Goal: Task Accomplishment & Management: Manage account settings

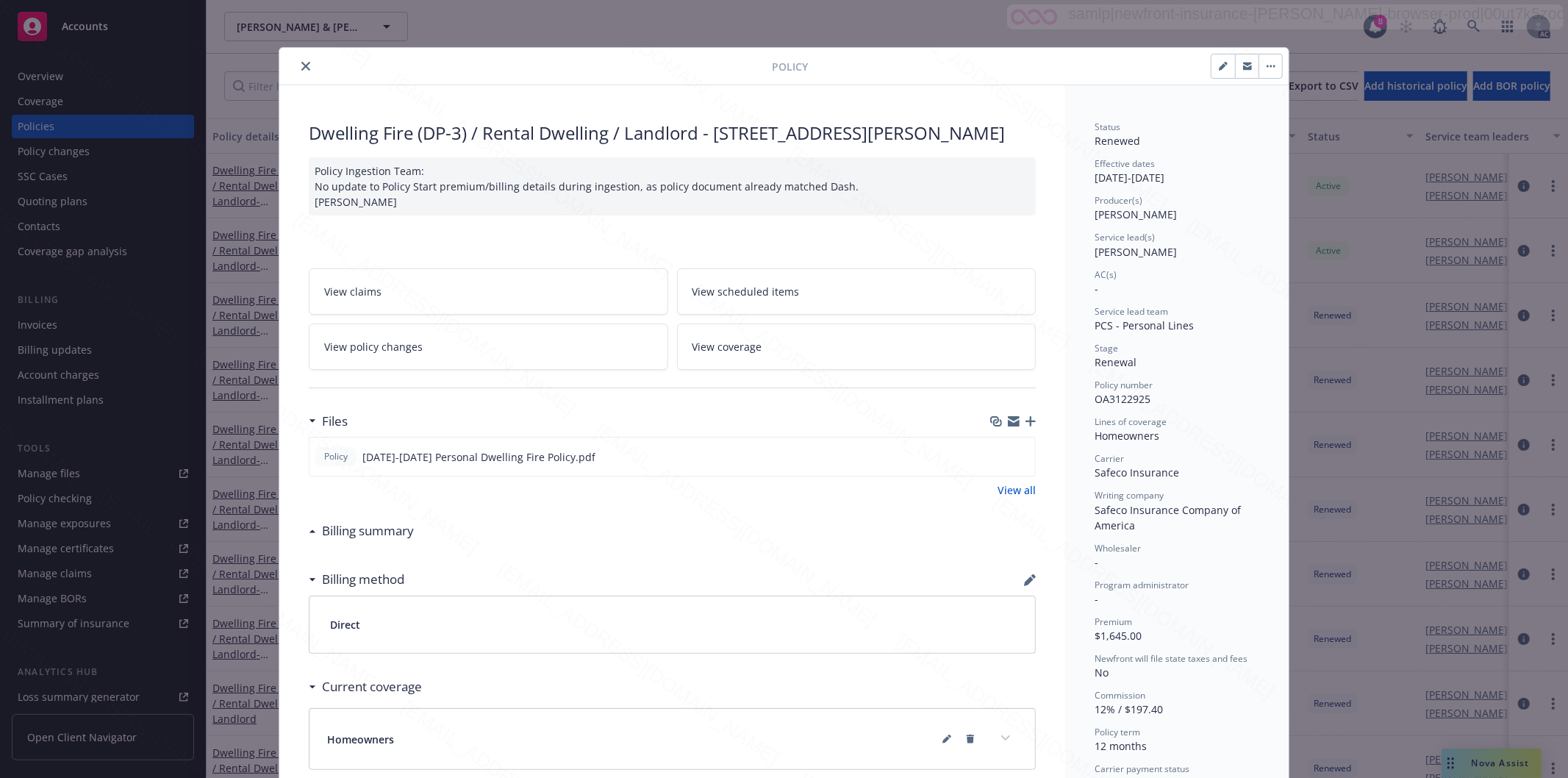
click at [297, 63] on button "close" at bounding box center [306, 67] width 18 height 18
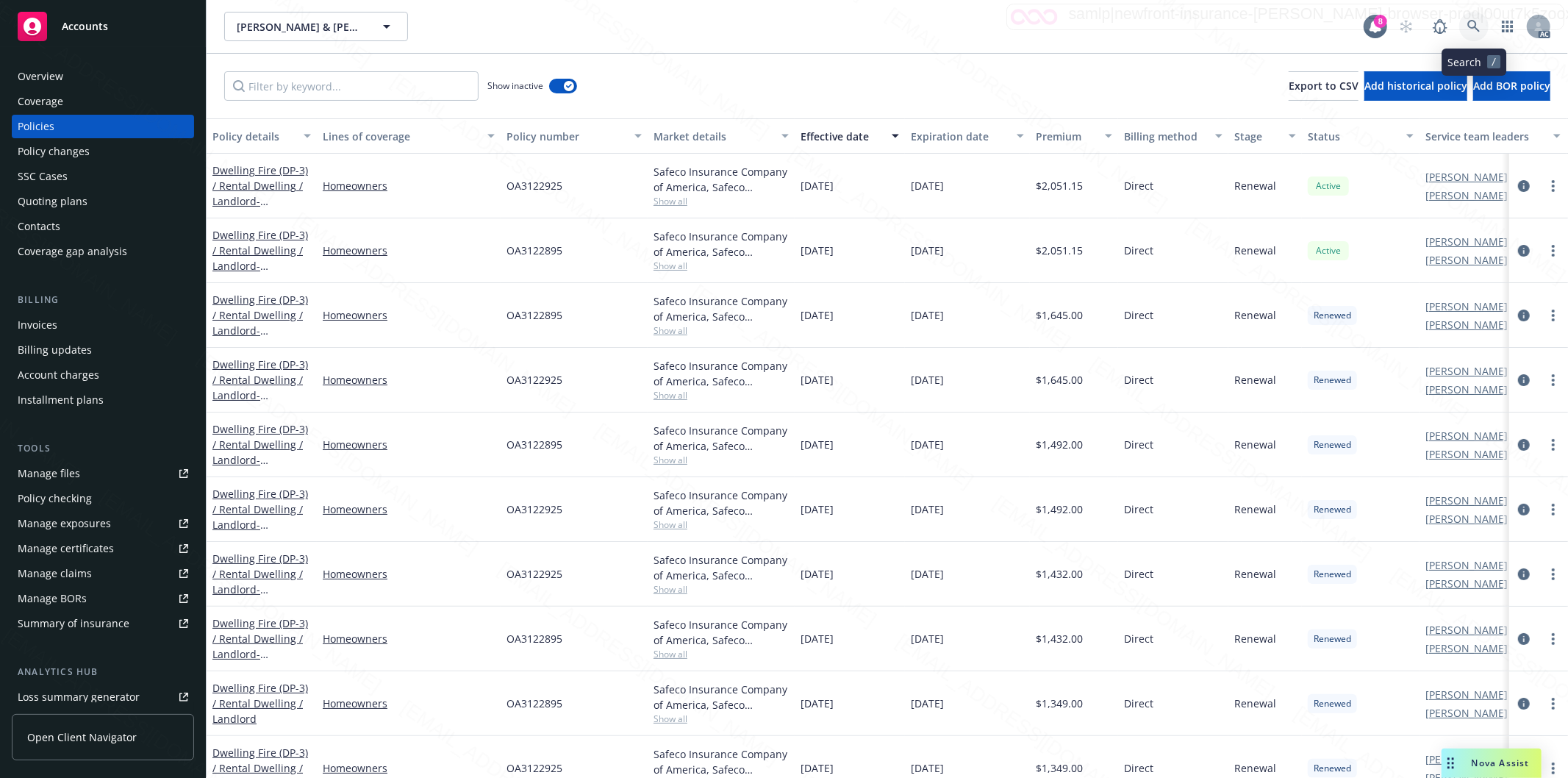
click at [868, 24] on icon at bounding box center [1473, 26] width 13 height 13
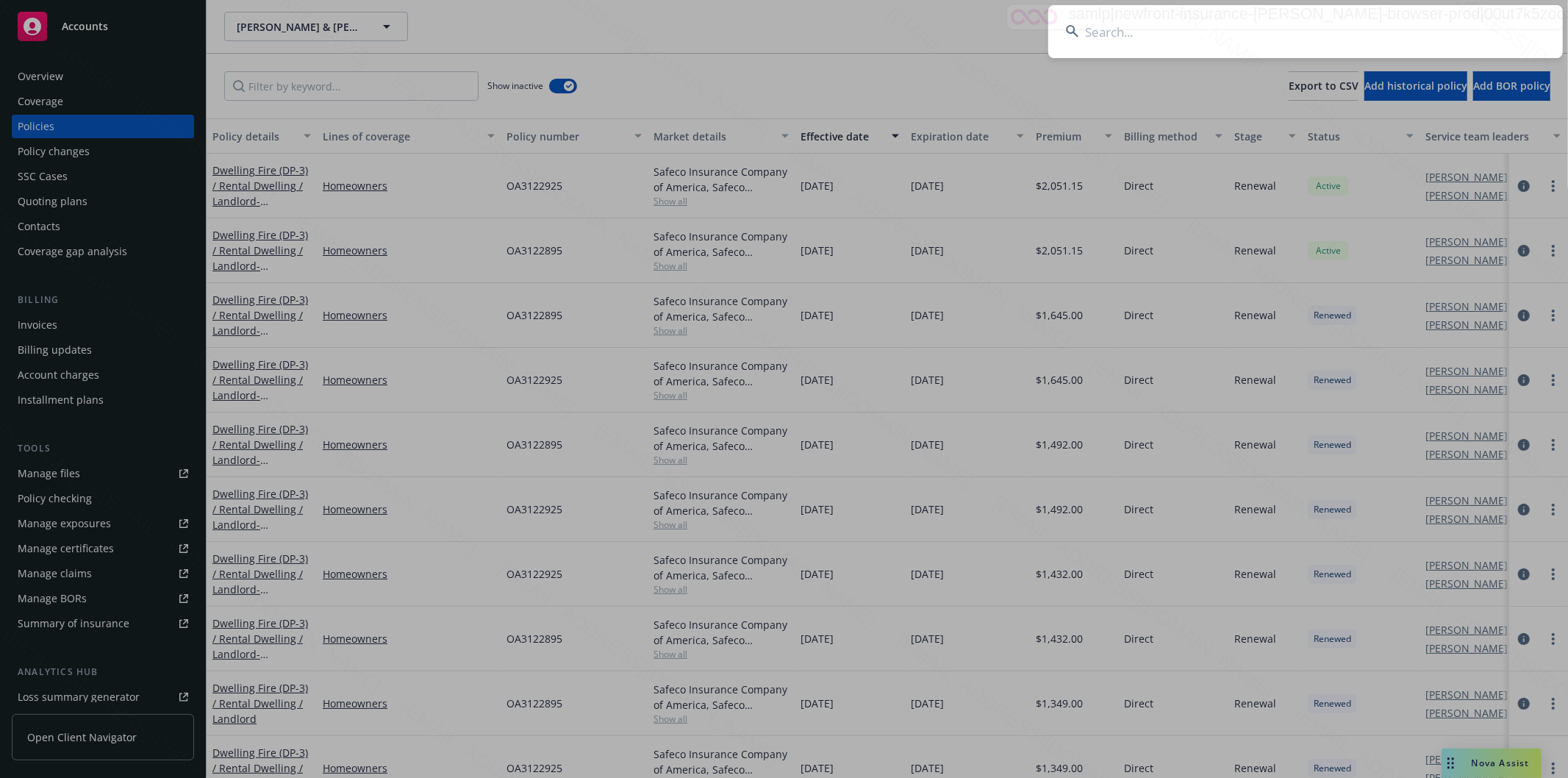
type input "[PERSON_NAME]"
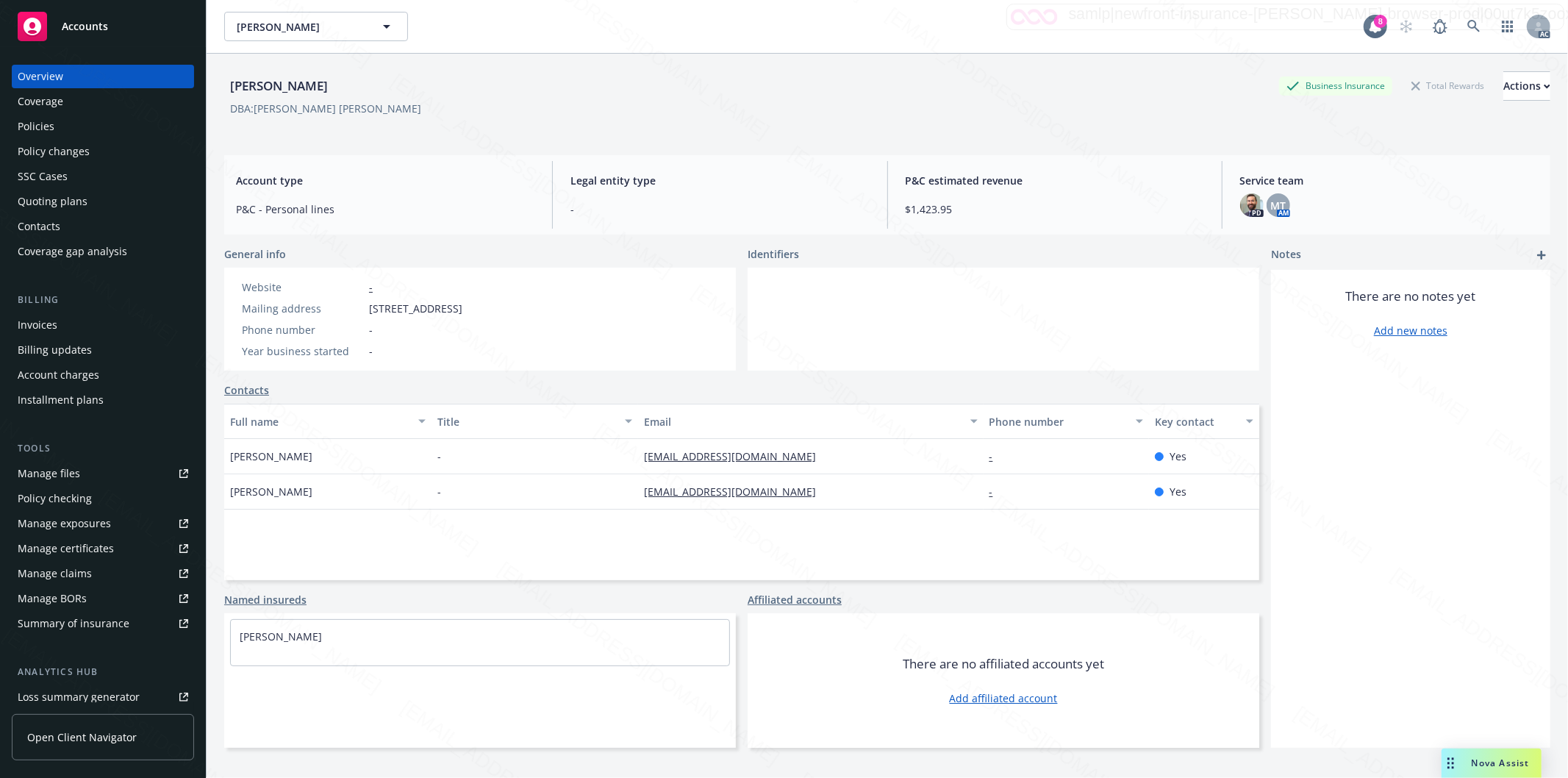
click at [83, 127] on div "Policies" at bounding box center [103, 127] width 170 height 24
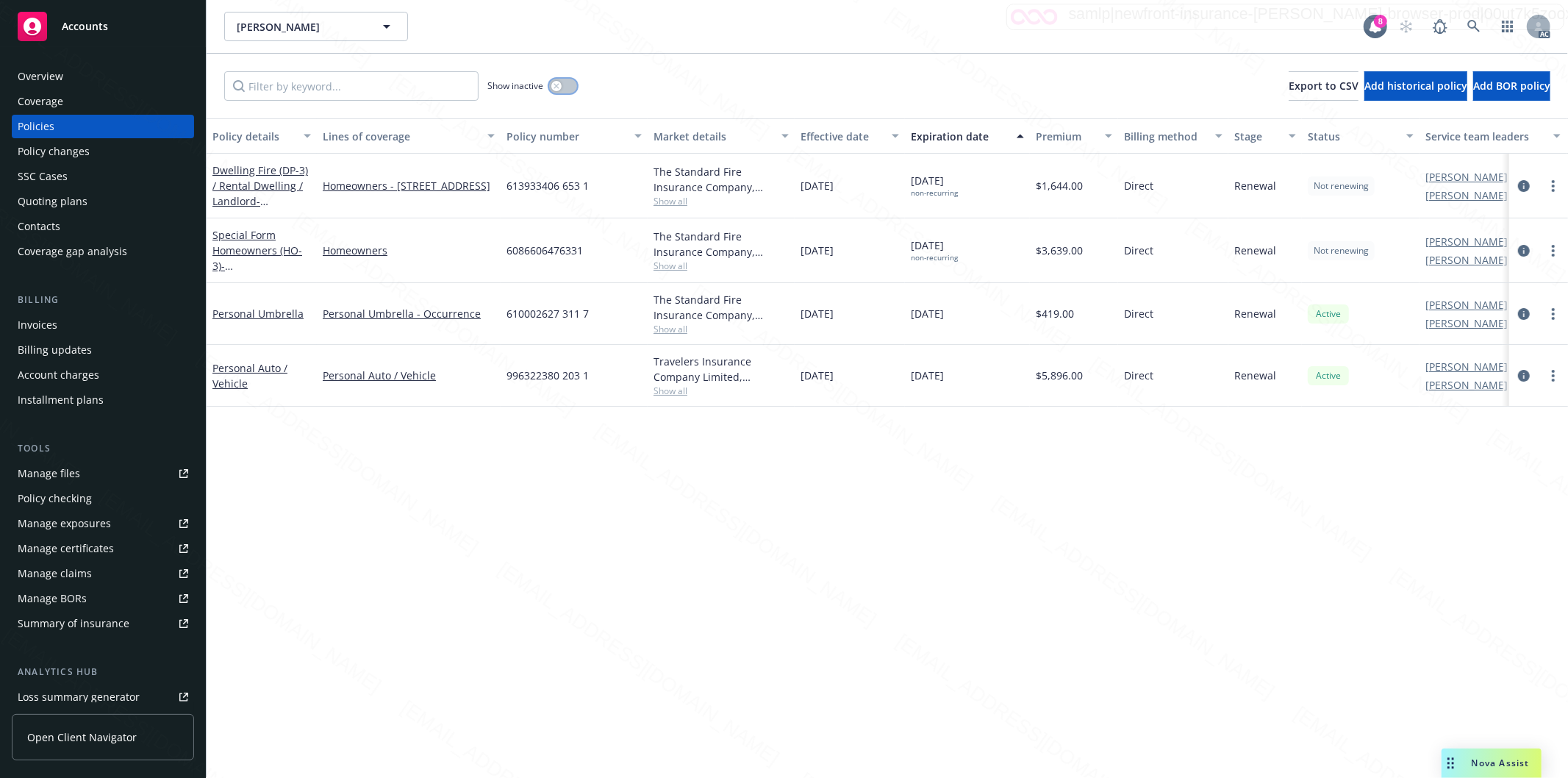
click at [573, 85] on button "button" at bounding box center [563, 86] width 28 height 15
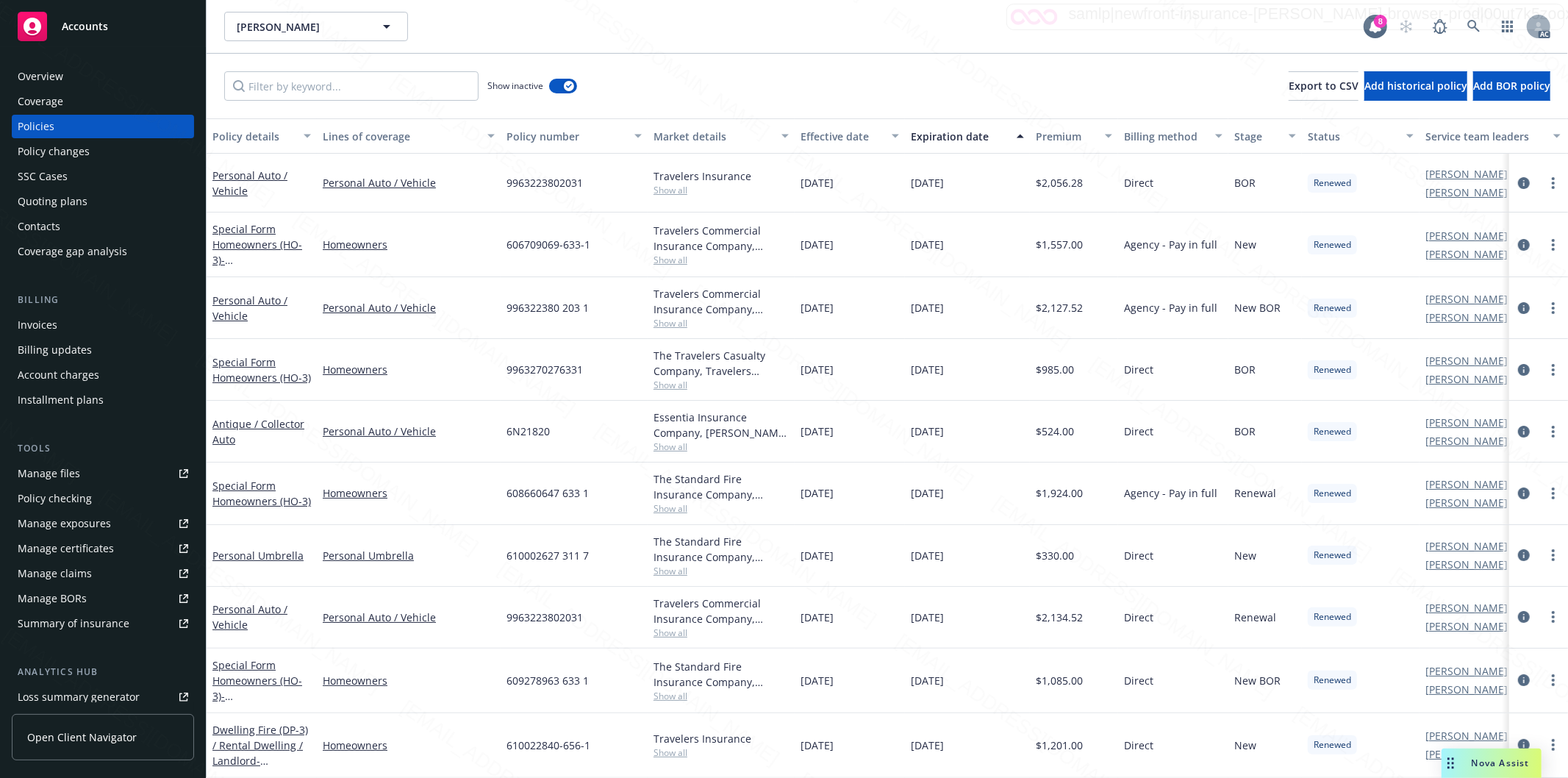
click at [868, 140] on div "Effective date" at bounding box center [841, 135] width 83 height 15
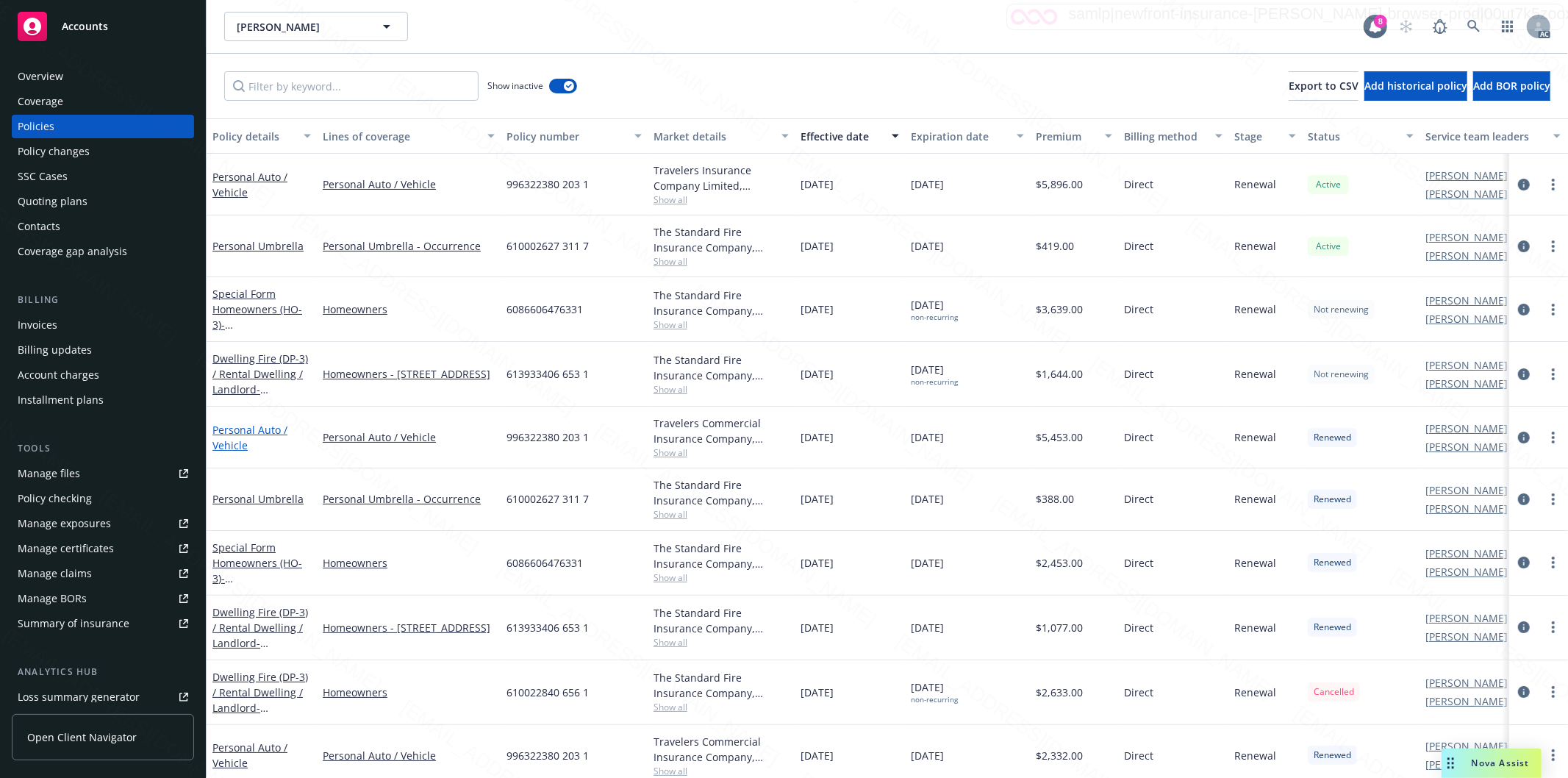
click at [238, 430] on link "Personal Auto / Vehicle" at bounding box center [249, 437] width 75 height 30
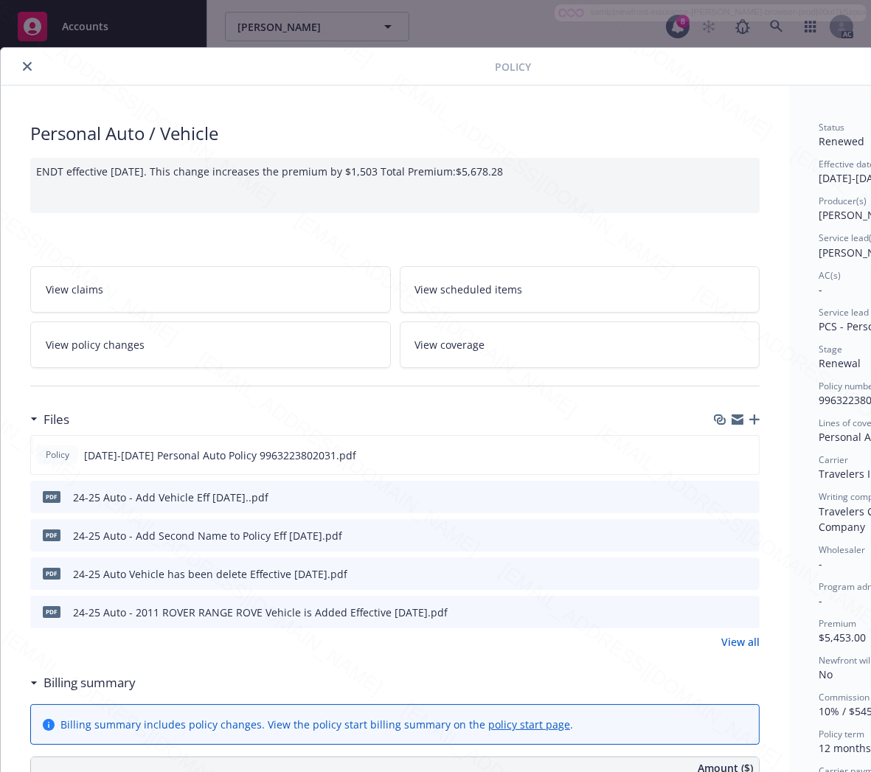
click at [262, 363] on link "View policy changes" at bounding box center [210, 345] width 361 height 46
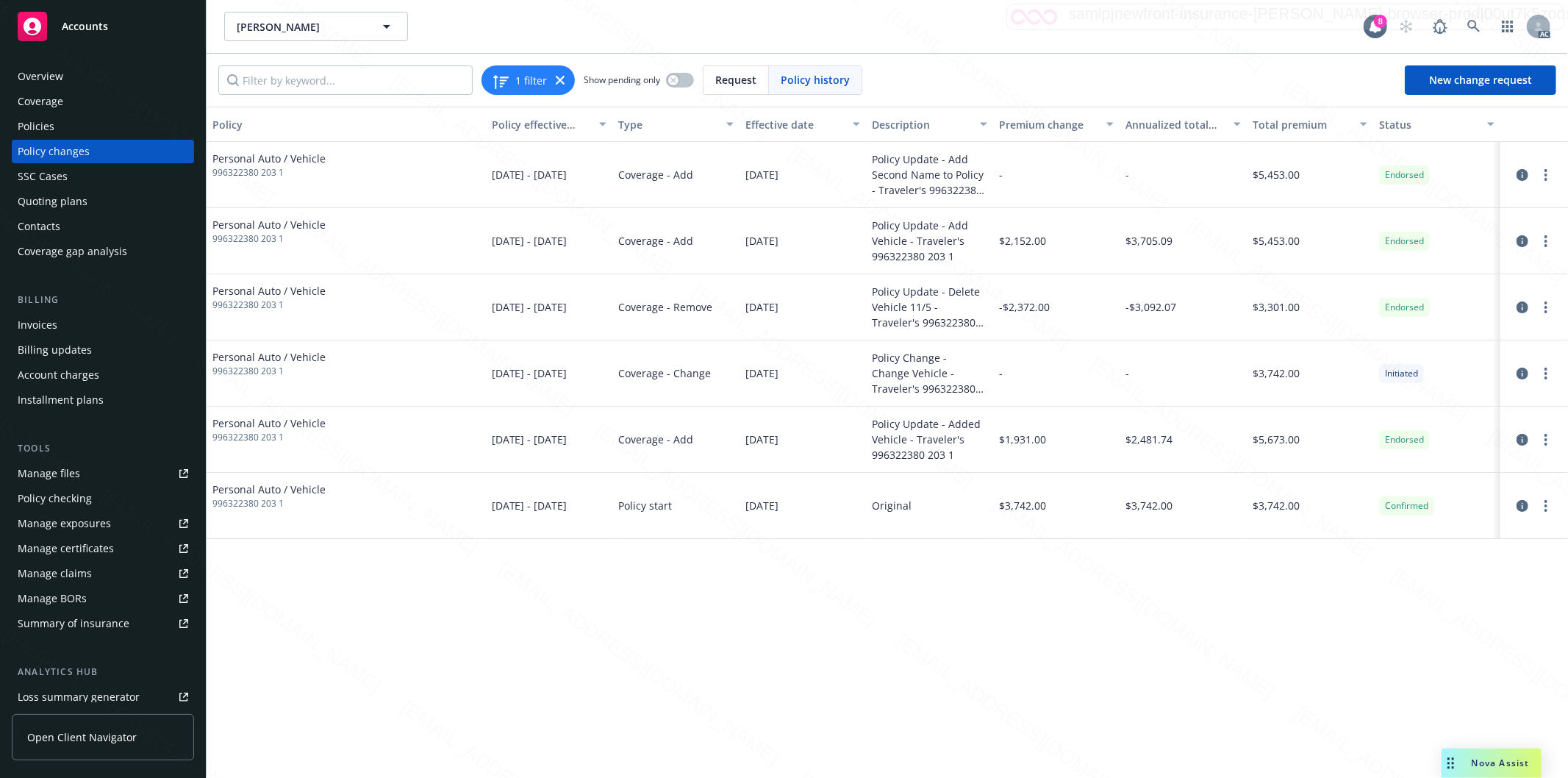
click at [758, 593] on div "Policy Policy effective dates Type Effective date Description Premium change An…" at bounding box center [887, 432] width 1361 height 651
click at [399, 714] on div "Policy Policy effective dates Type Effective date Description Premium change An…" at bounding box center [887, 432] width 1361 height 651
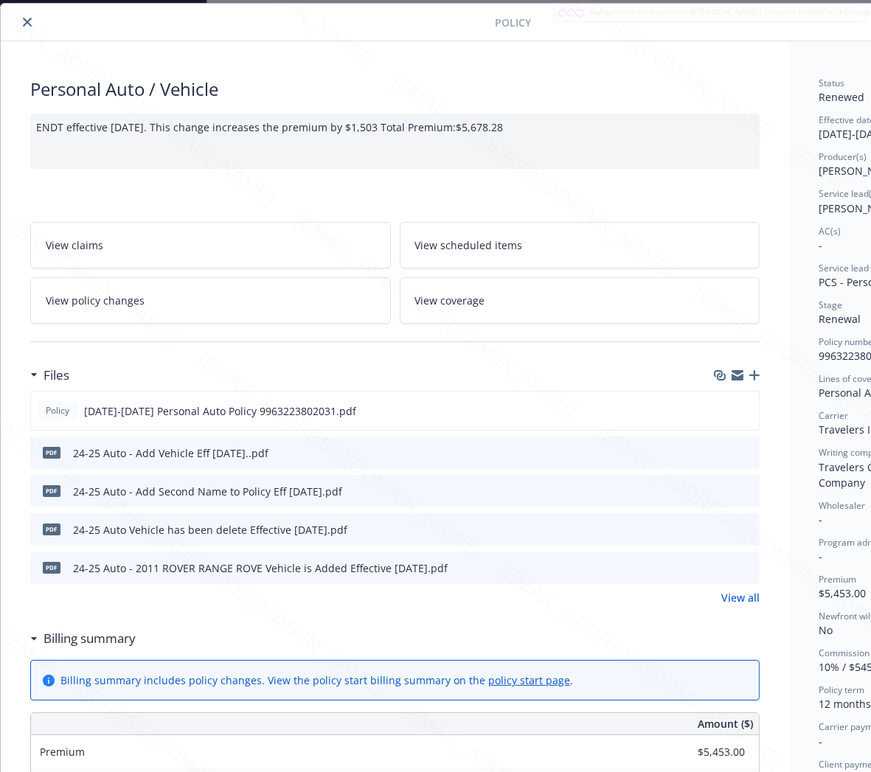
scroll to position [44, 156]
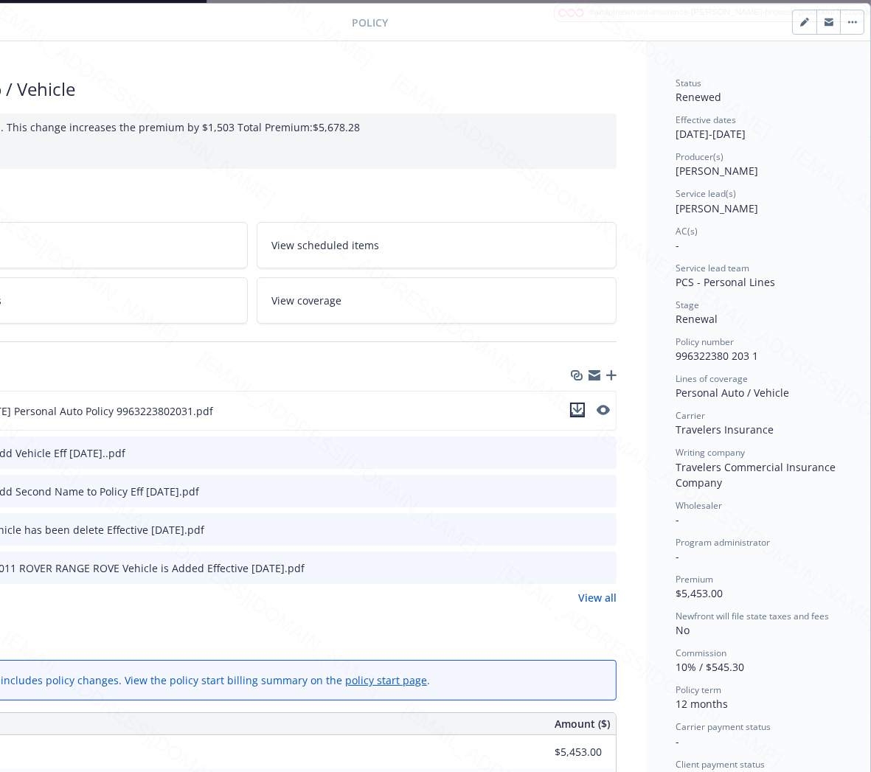
click at [573, 410] on icon "download file" at bounding box center [578, 408] width 10 height 9
click at [574, 452] on icon "download file" at bounding box center [579, 450] width 10 height 9
click at [573, 489] on icon "download file" at bounding box center [579, 491] width 12 height 12
click at [573, 529] on icon "download file" at bounding box center [579, 529] width 12 height 12
click at [573, 569] on icon "download file" at bounding box center [579, 567] width 12 height 12
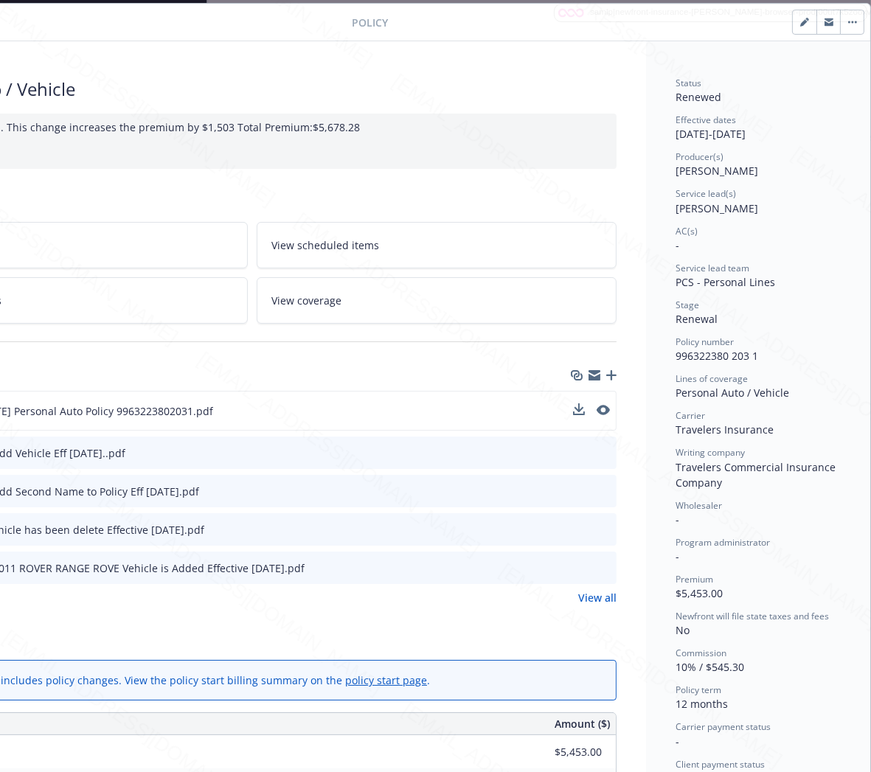
click at [842, 25] on button "button" at bounding box center [852, 22] width 24 height 24
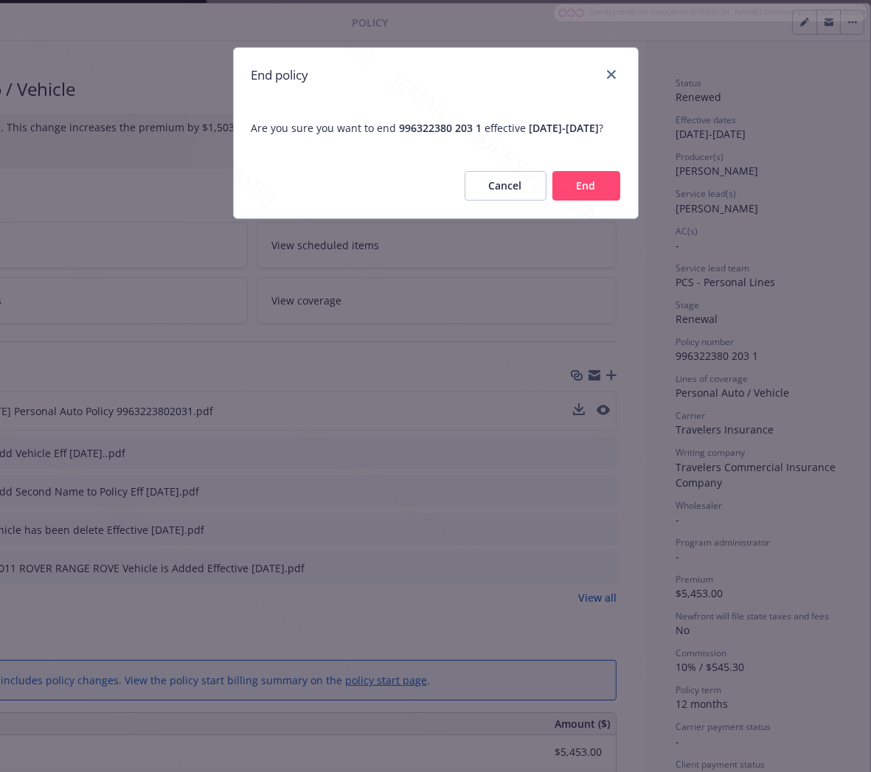
click at [598, 201] on button "End" at bounding box center [587, 186] width 68 height 30
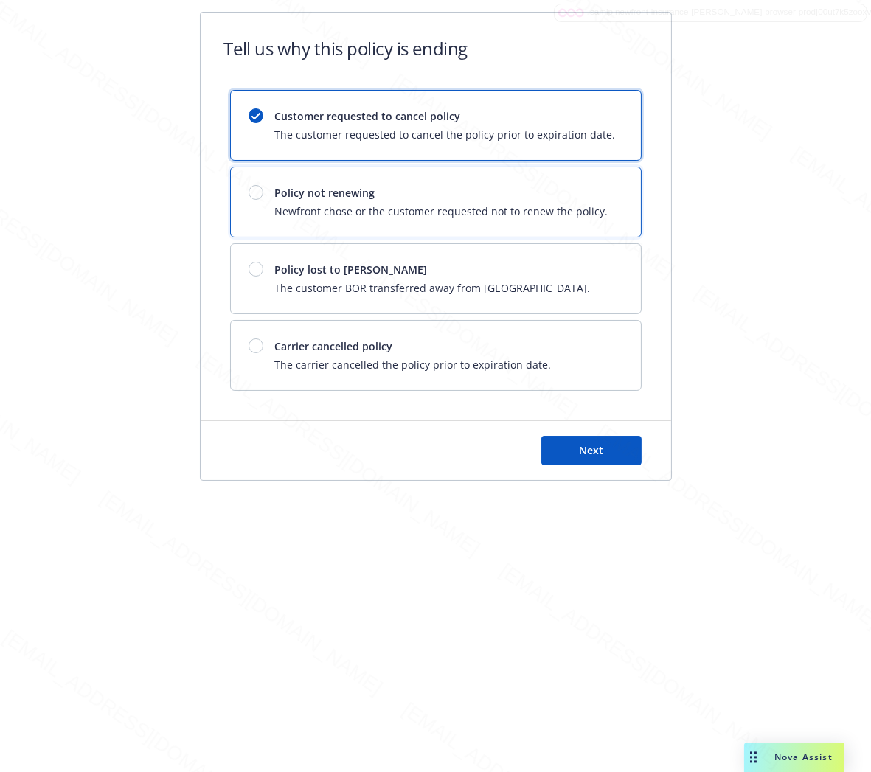
click at [595, 204] on span "Newfront chose or the customer requested not to renew the policy." at bounding box center [441, 211] width 333 height 15
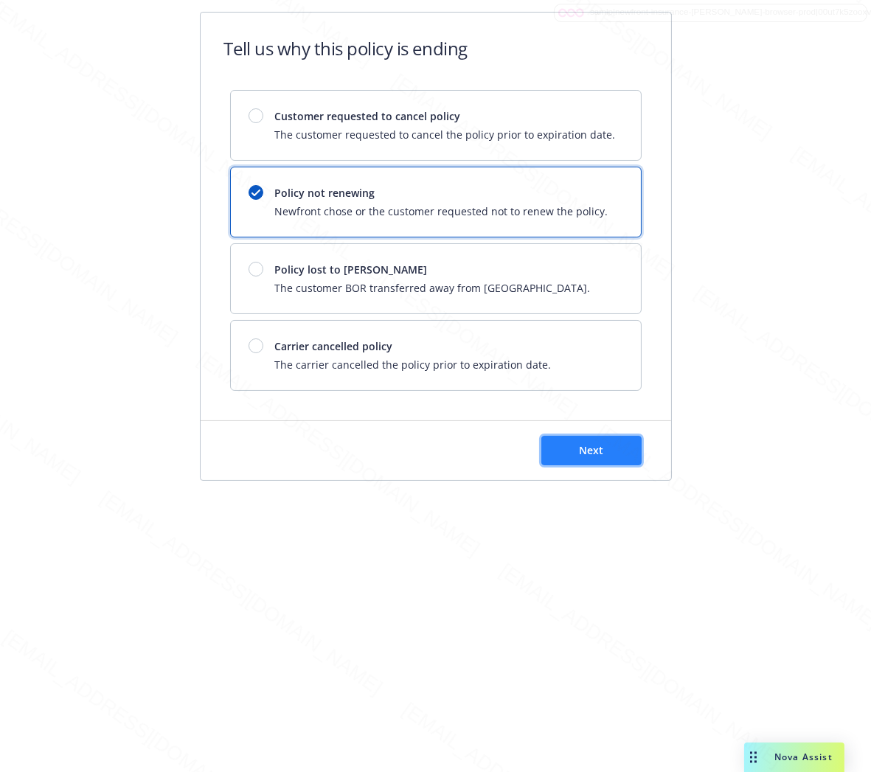
click at [585, 457] on span "Next" at bounding box center [591, 450] width 24 height 14
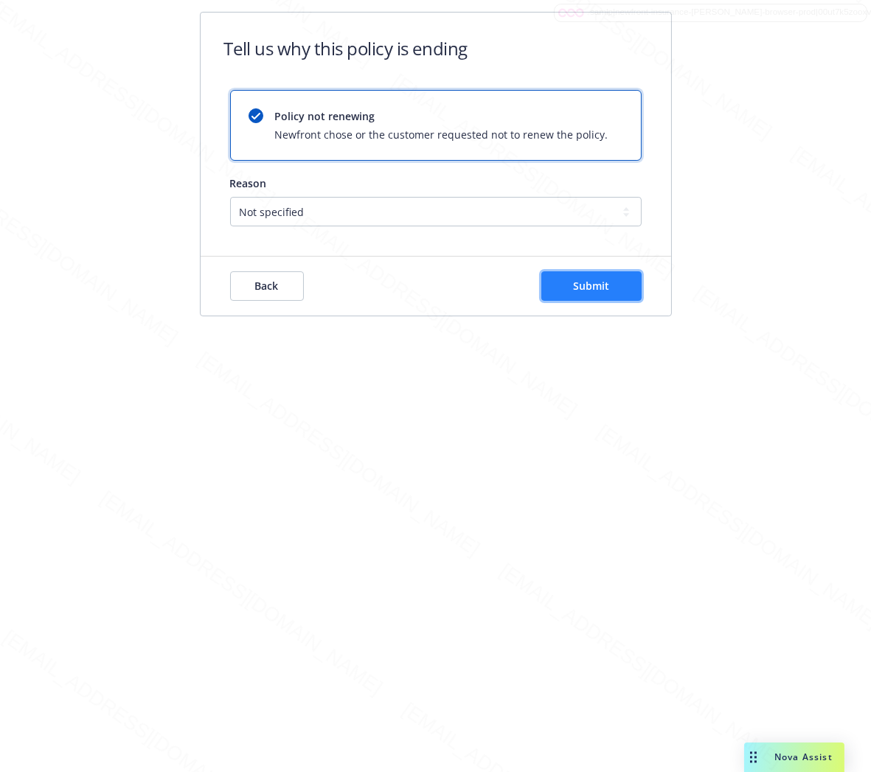
click at [606, 295] on button "Submit" at bounding box center [592, 287] width 100 height 30
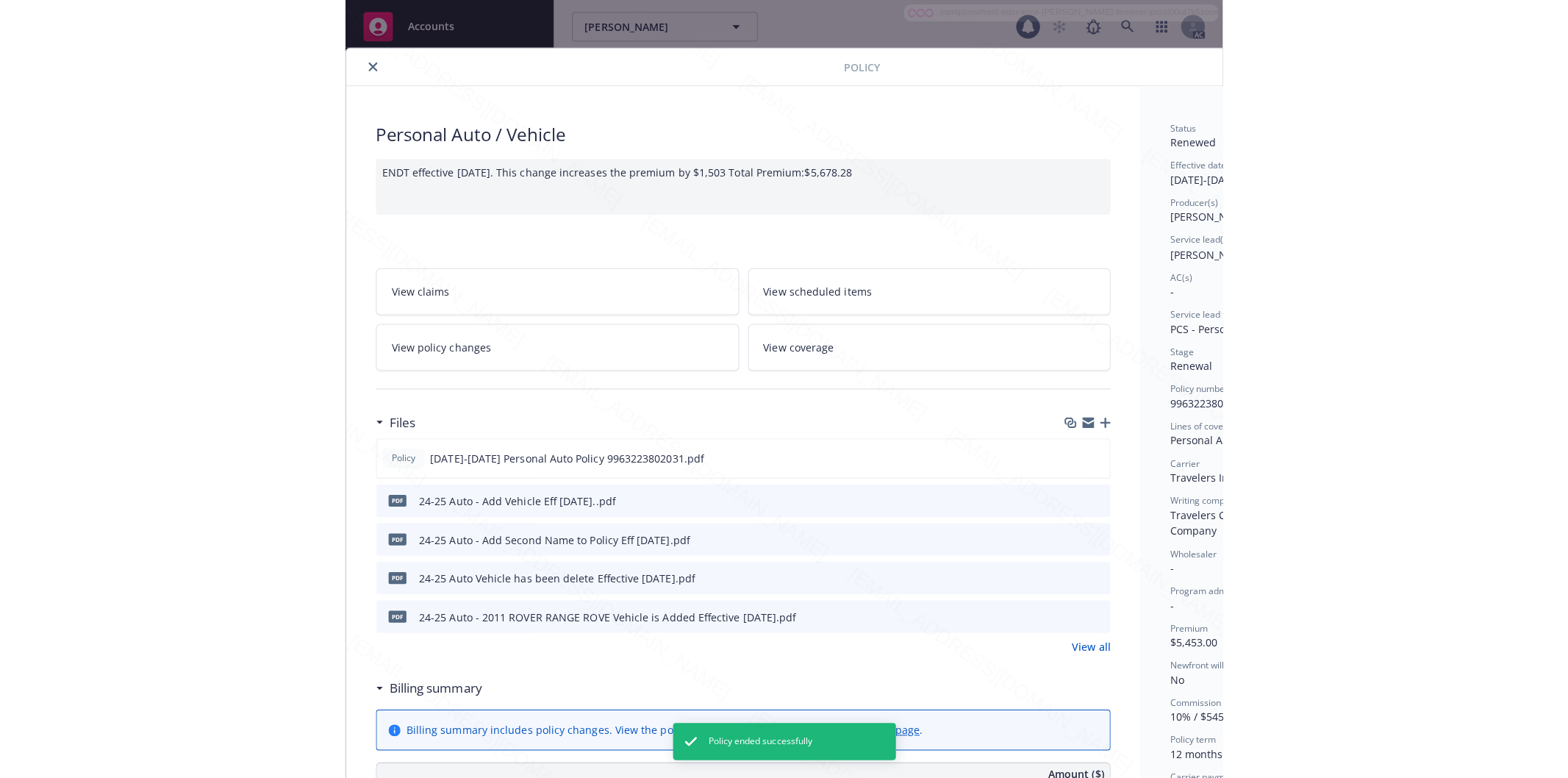
scroll to position [44, 0]
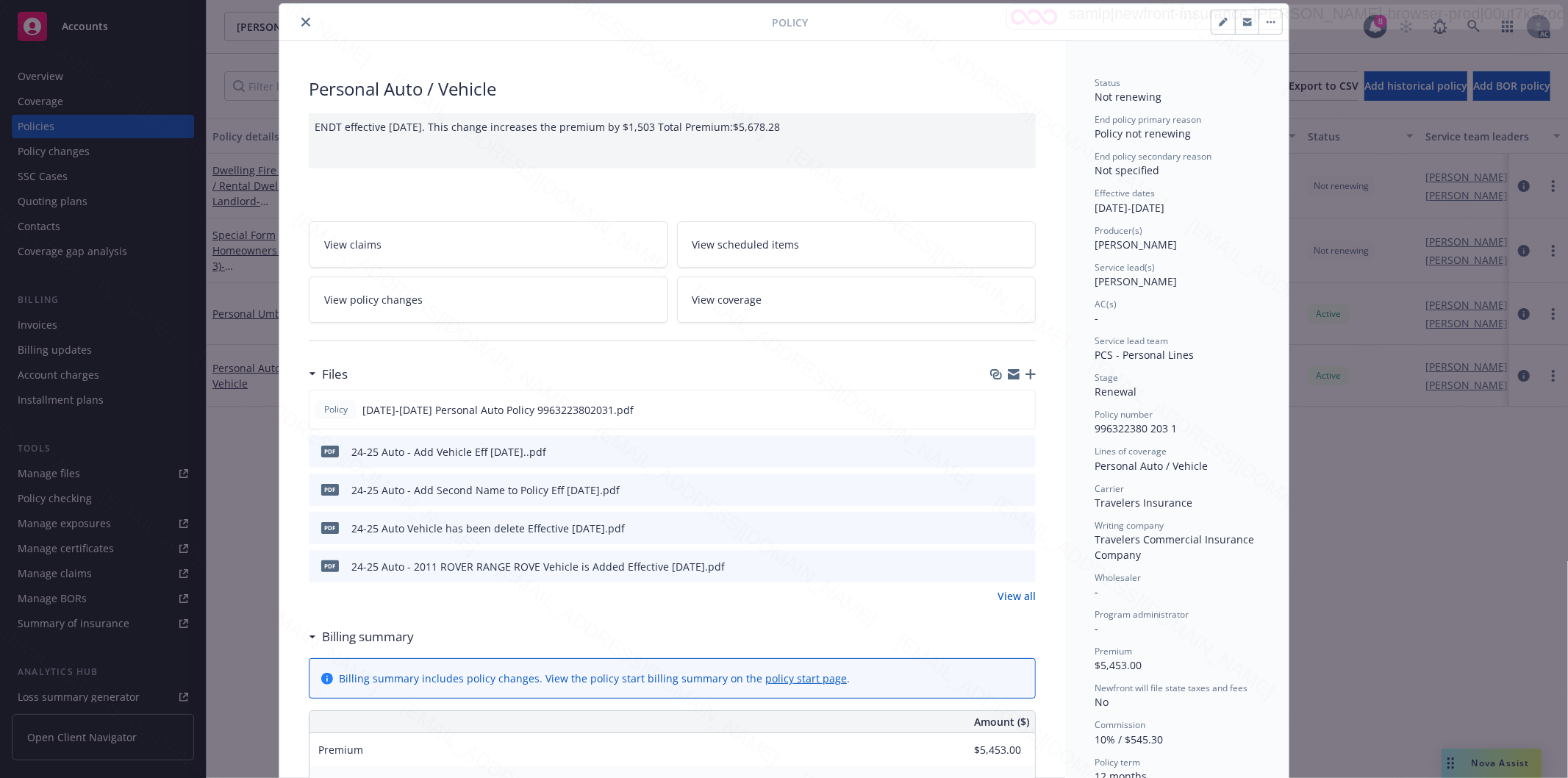
click at [301, 24] on icon "close" at bounding box center [305, 22] width 9 height 9
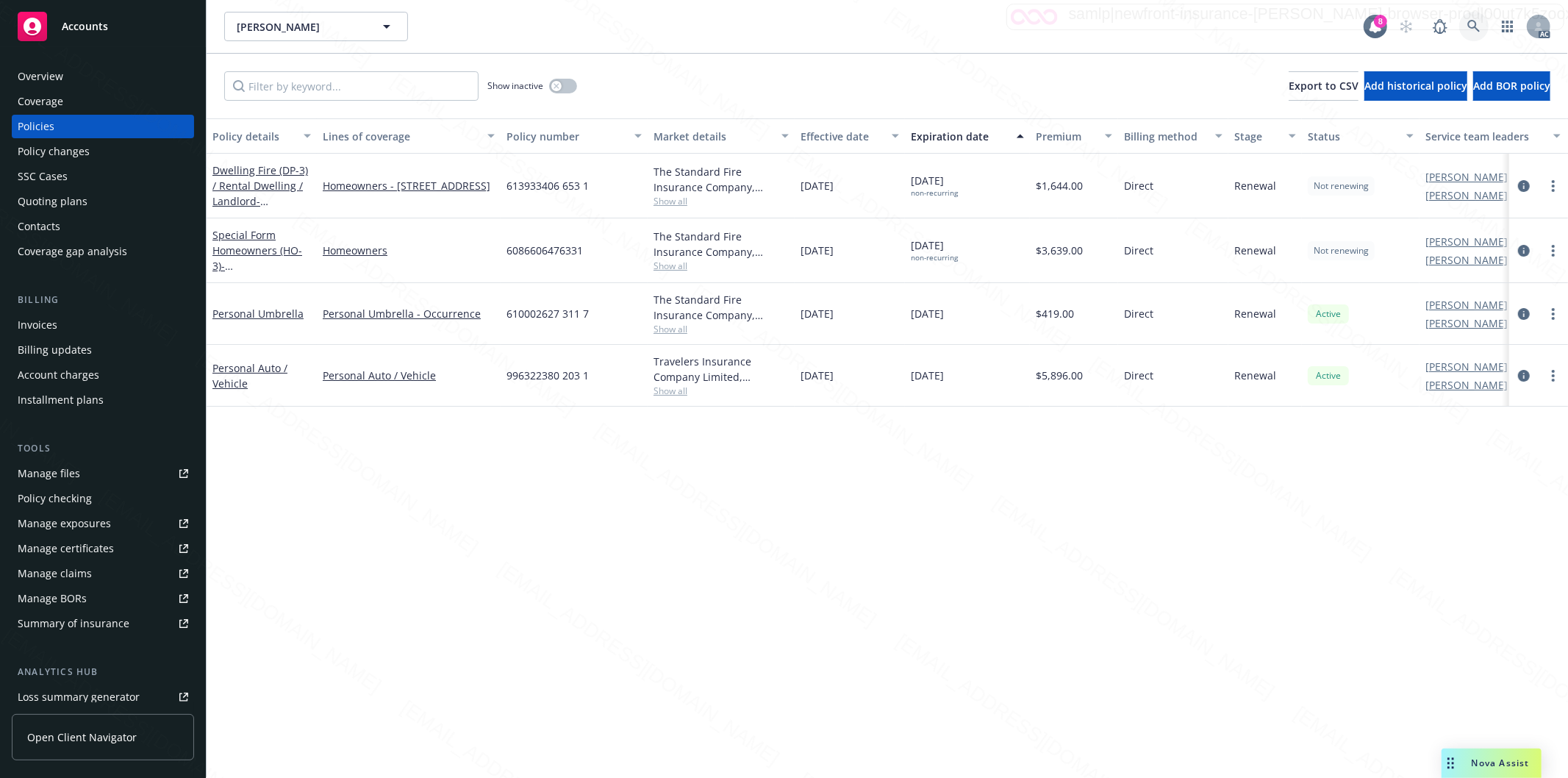
click at [868, 24] on icon at bounding box center [1473, 26] width 13 height 13
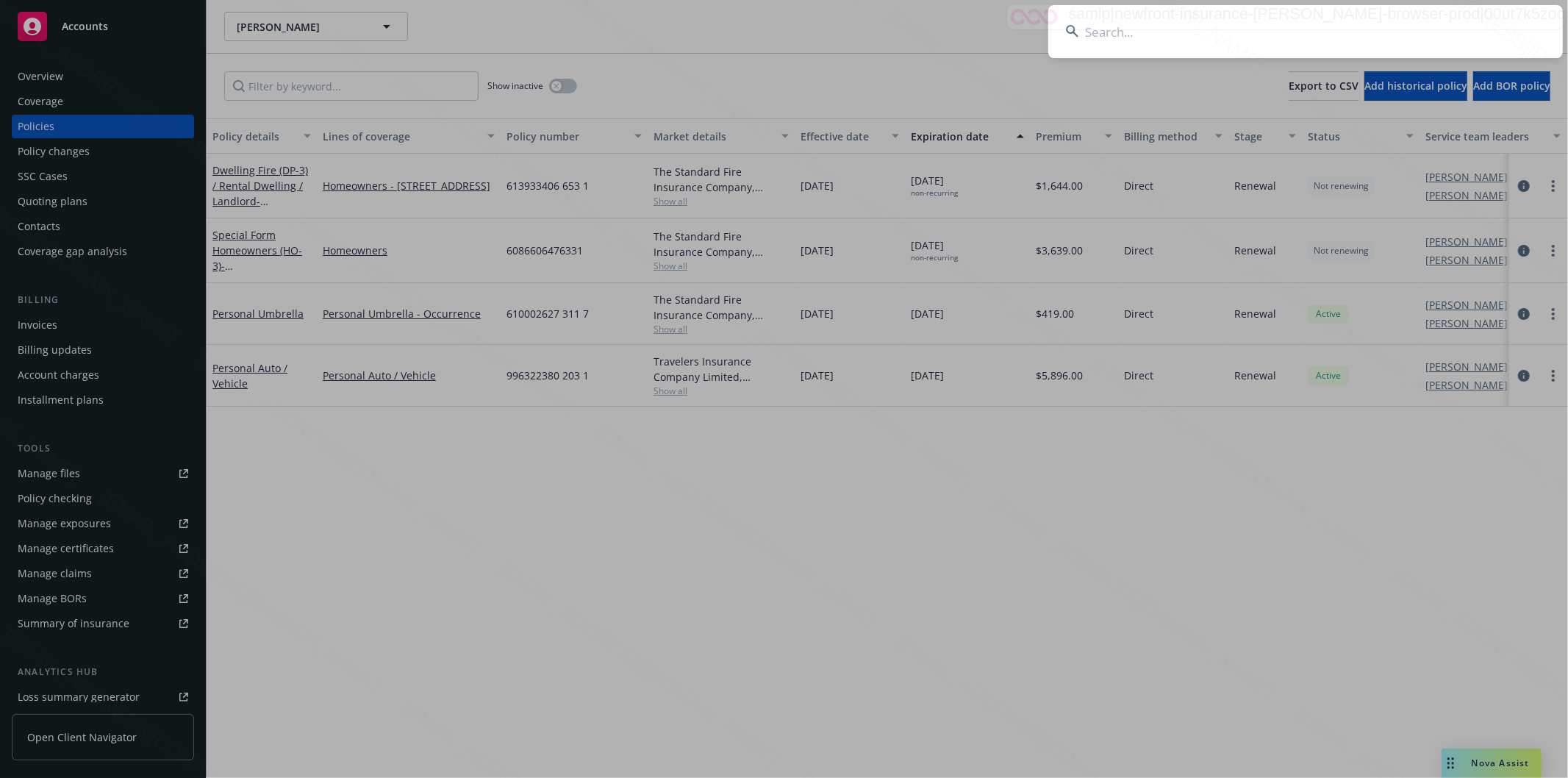
type input "[PERSON_NAME]"
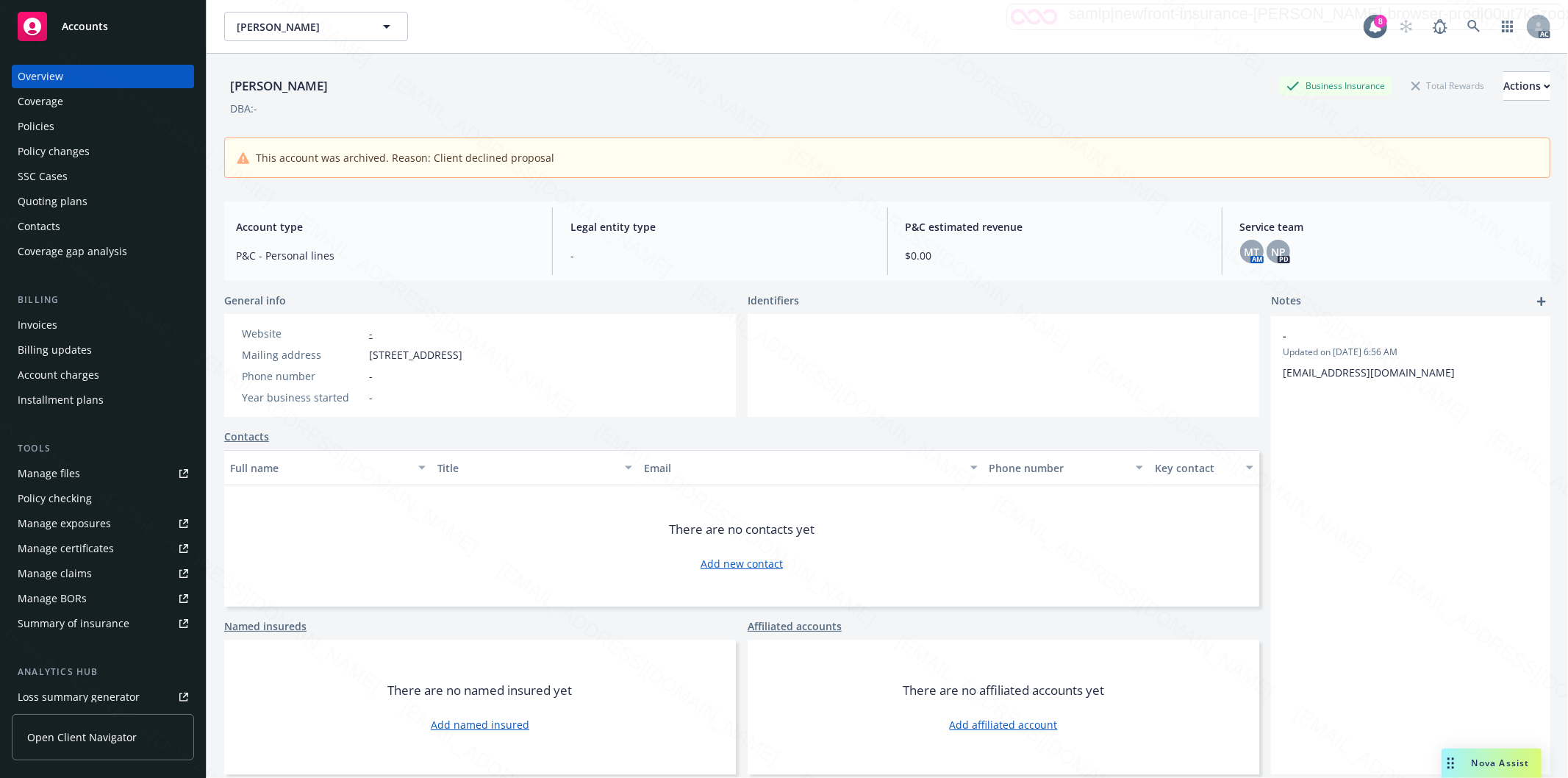
click at [67, 128] on div "Policies" at bounding box center [103, 127] width 170 height 24
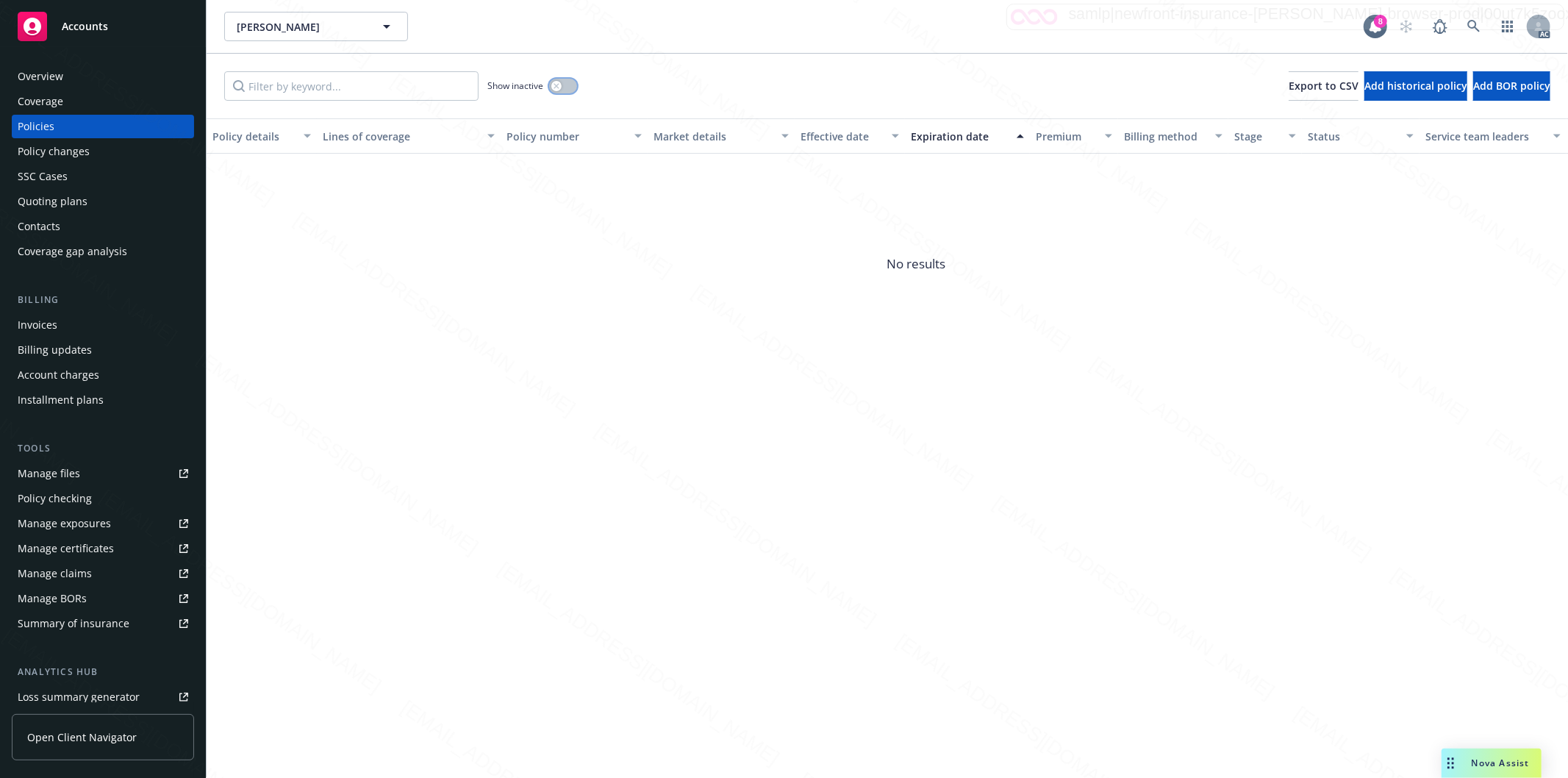
click at [570, 92] on button "button" at bounding box center [563, 86] width 28 height 15
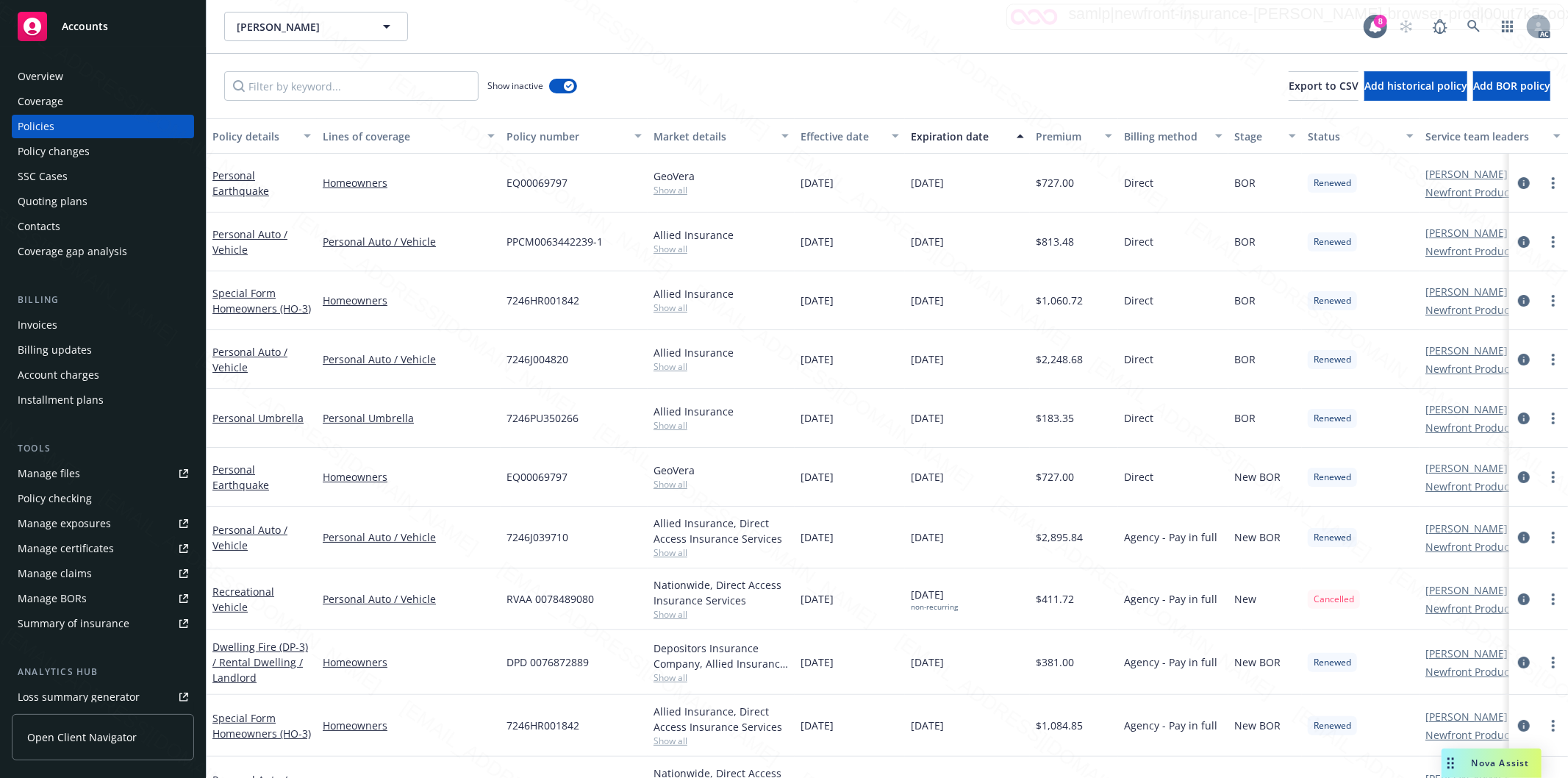
click at [868, 134] on div "Effective date" at bounding box center [849, 135] width 99 height 15
click at [868, 139] on div "Effective date" at bounding box center [841, 135] width 83 height 15
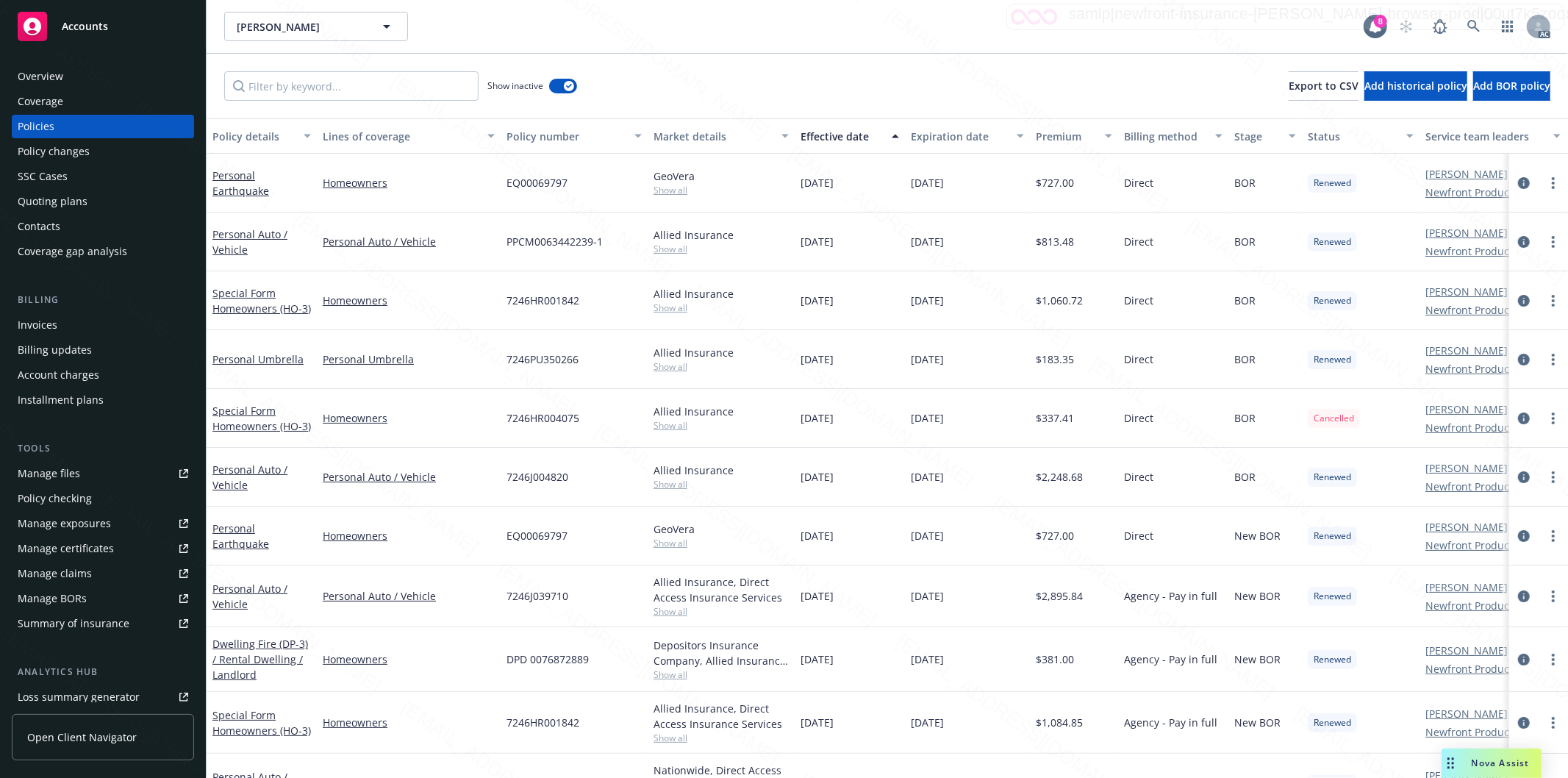
click at [868, 140] on div "Effective date" at bounding box center [841, 135] width 83 height 15
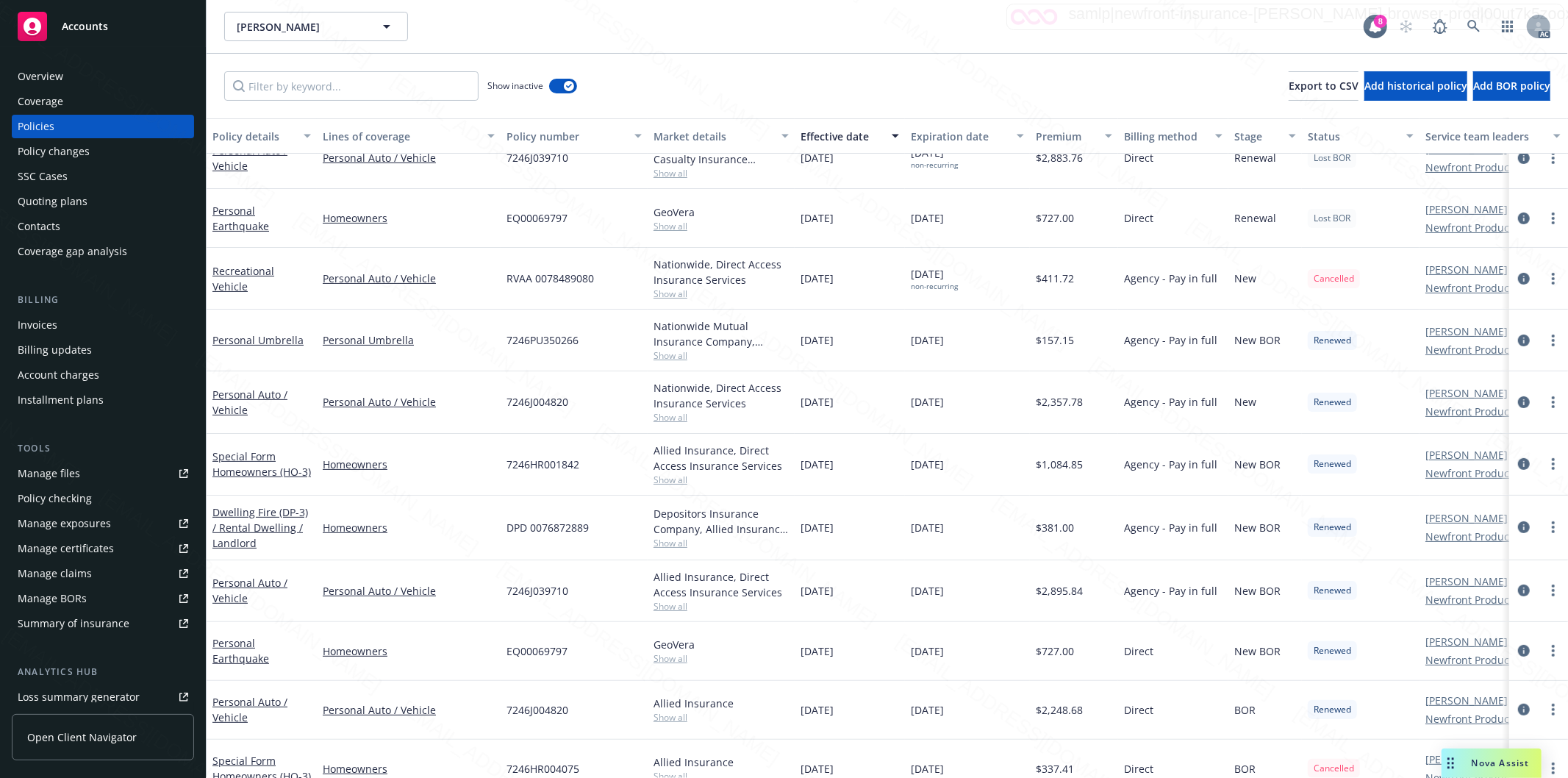
scroll to position [563, 0]
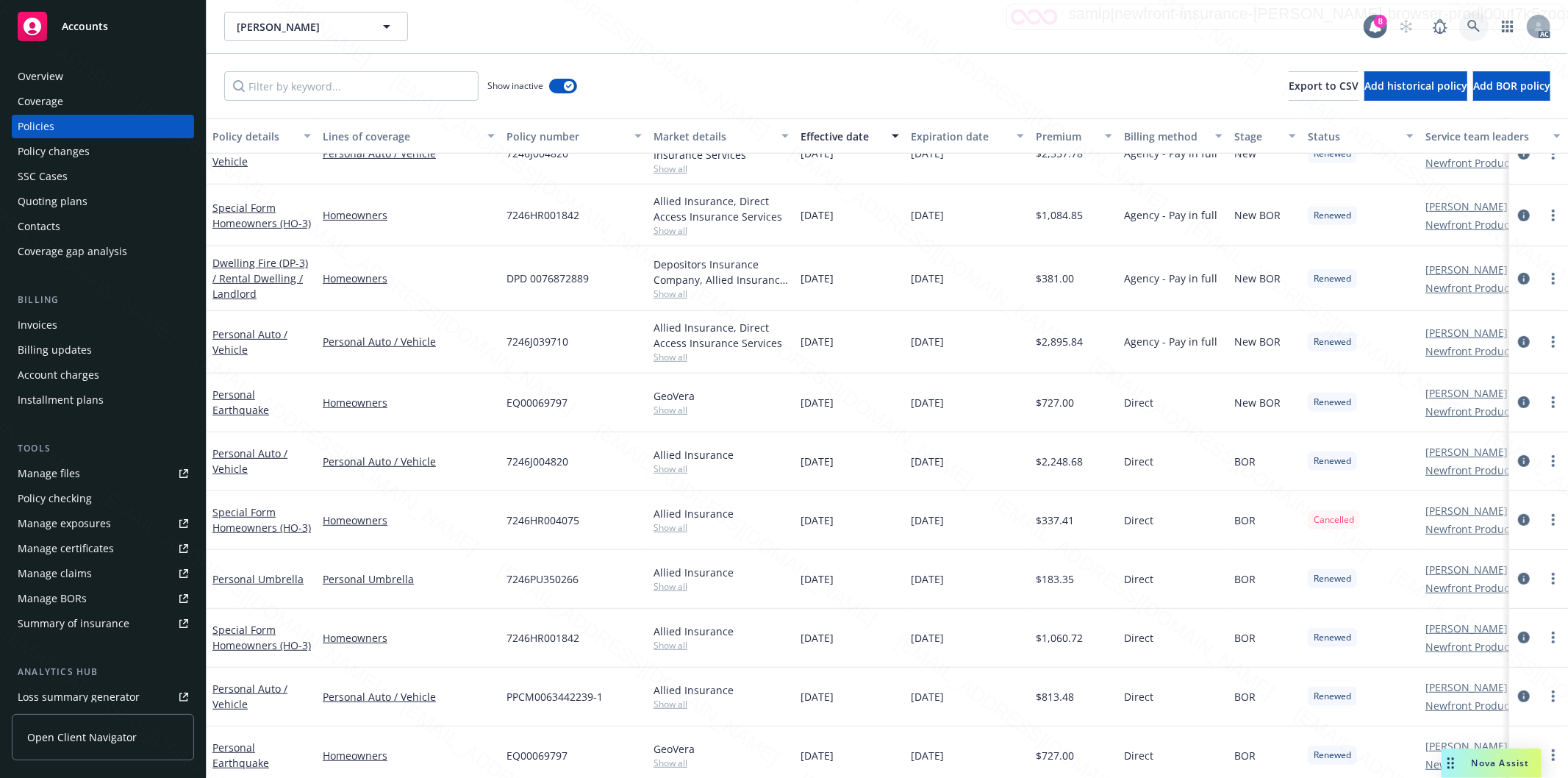
click at [868, 26] on icon at bounding box center [1473, 26] width 13 height 13
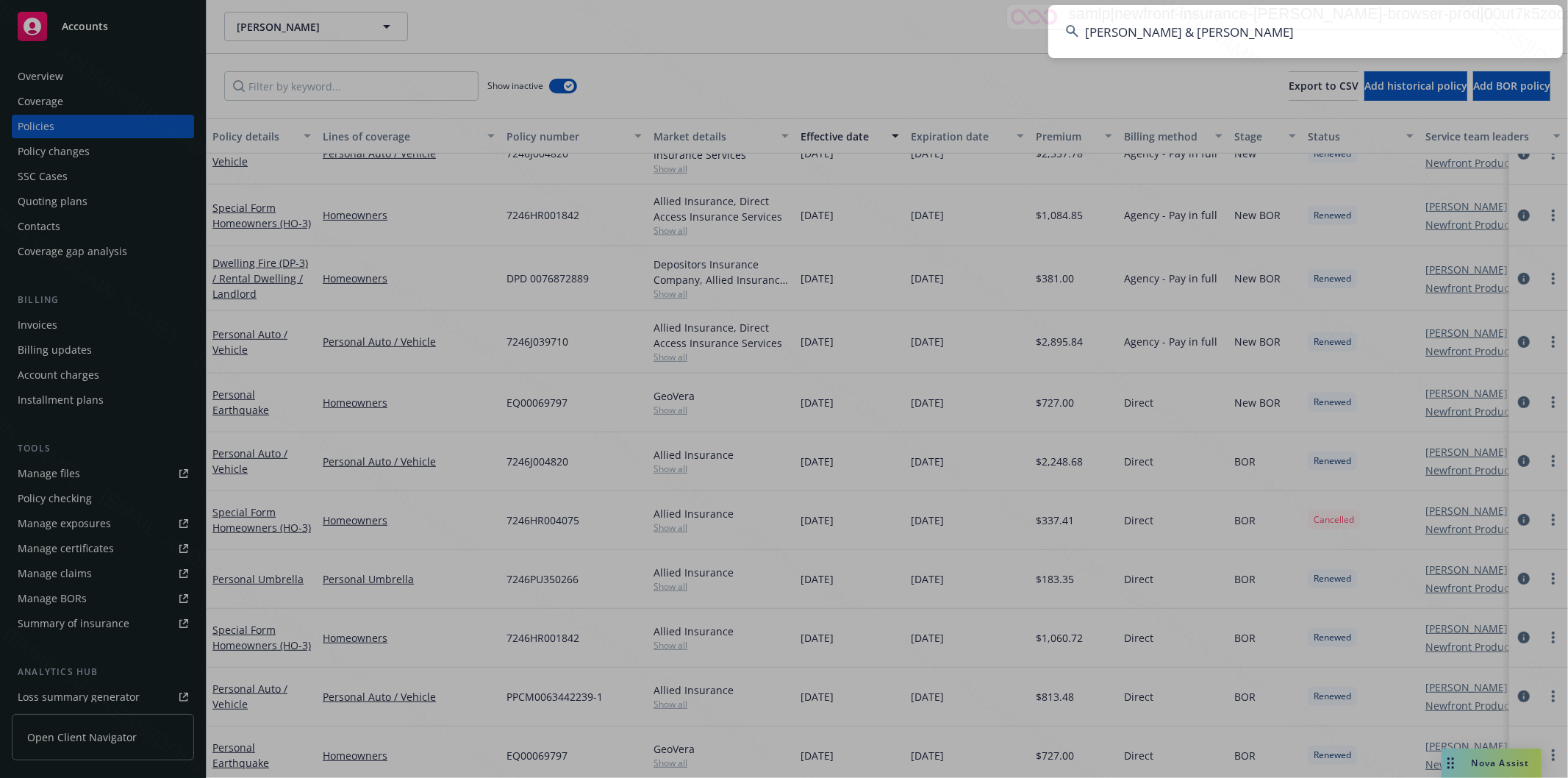
type input "[PERSON_NAME] & [PERSON_NAME]"
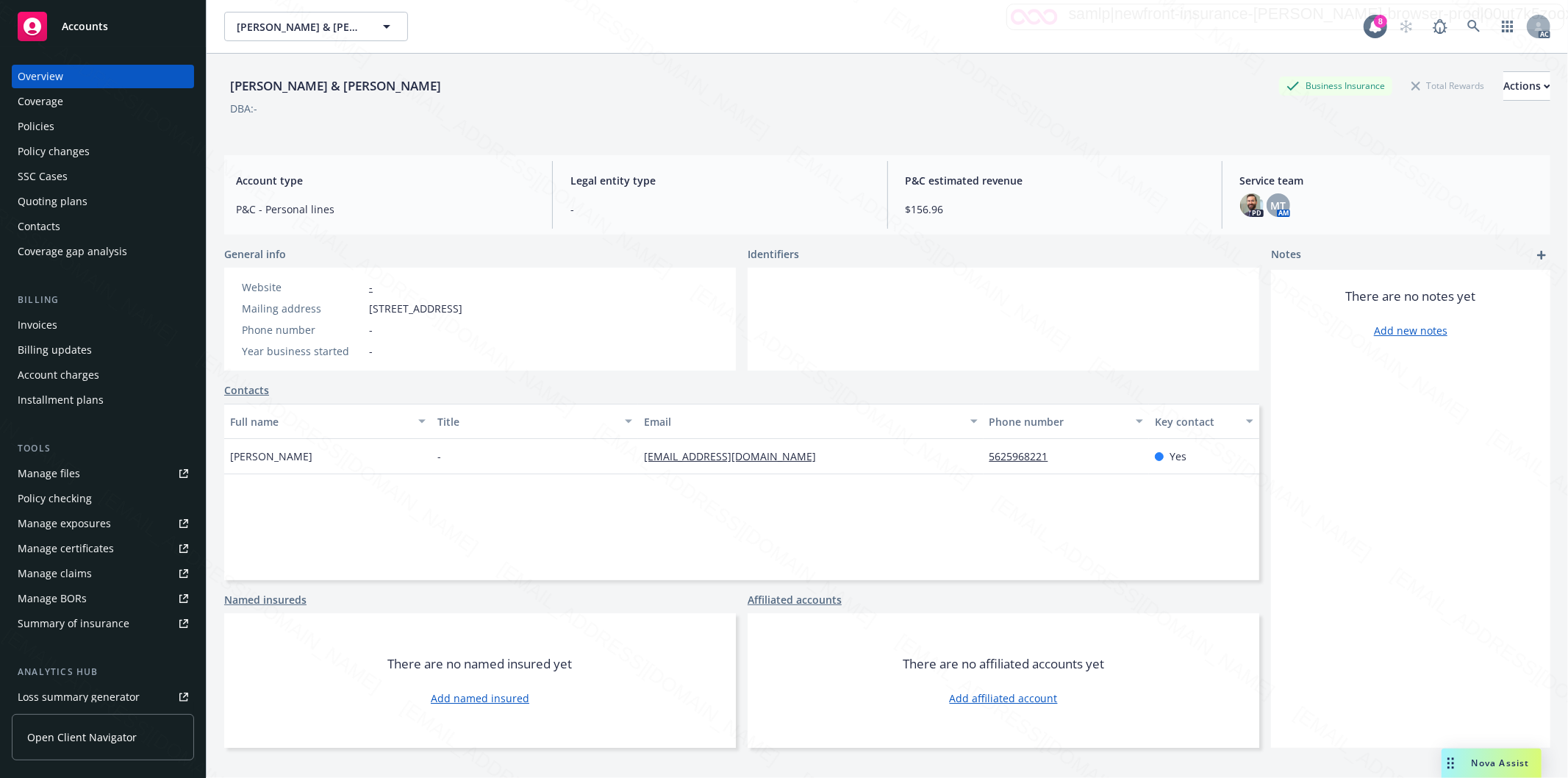
click at [55, 128] on div "Policies" at bounding box center [103, 127] width 170 height 24
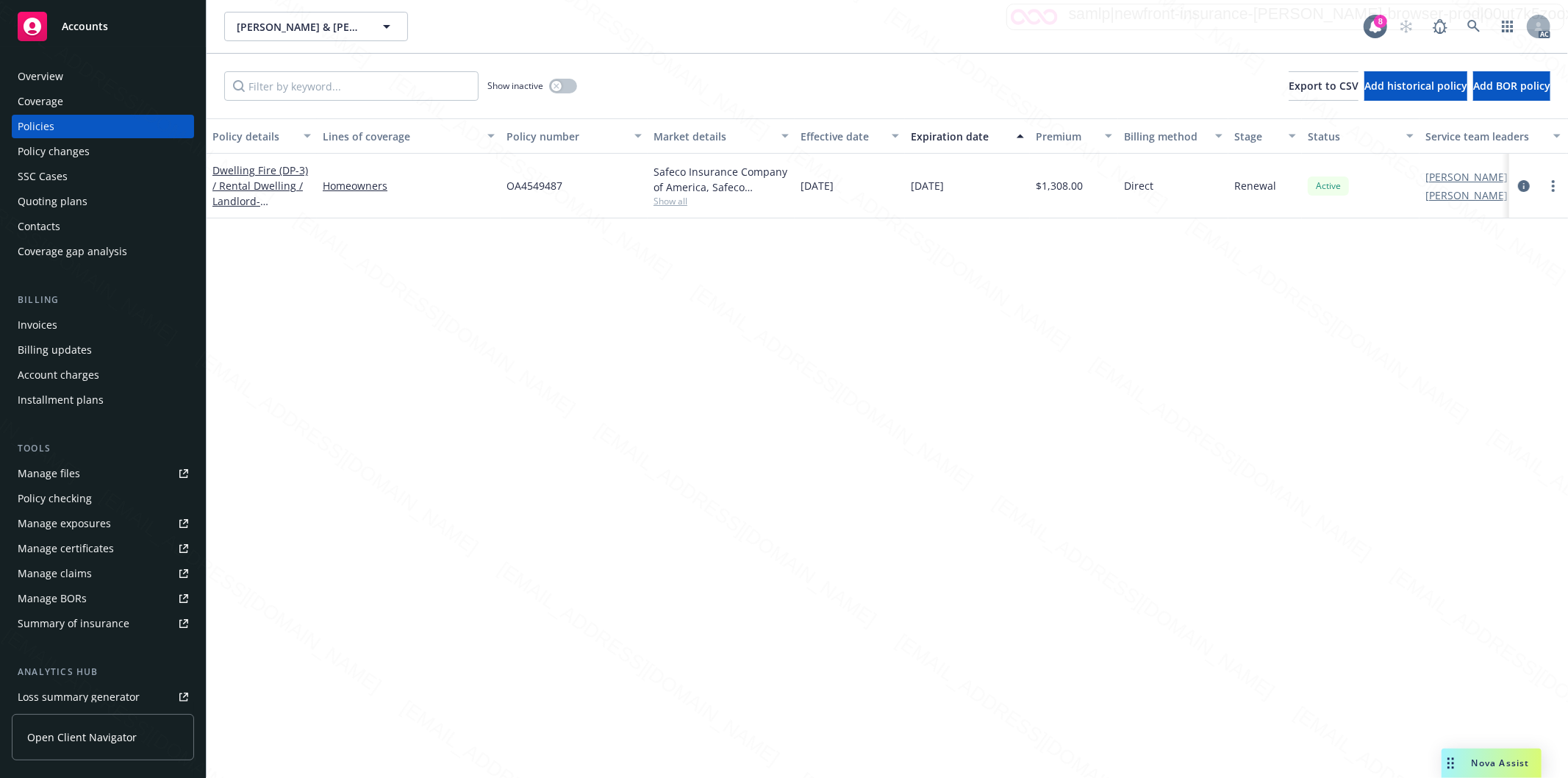
click at [579, 86] on div "Show inactive Export to CSV Add historical policy Add BOR policy" at bounding box center [887, 86] width 1361 height 65
click at [571, 86] on button "button" at bounding box center [563, 86] width 28 height 15
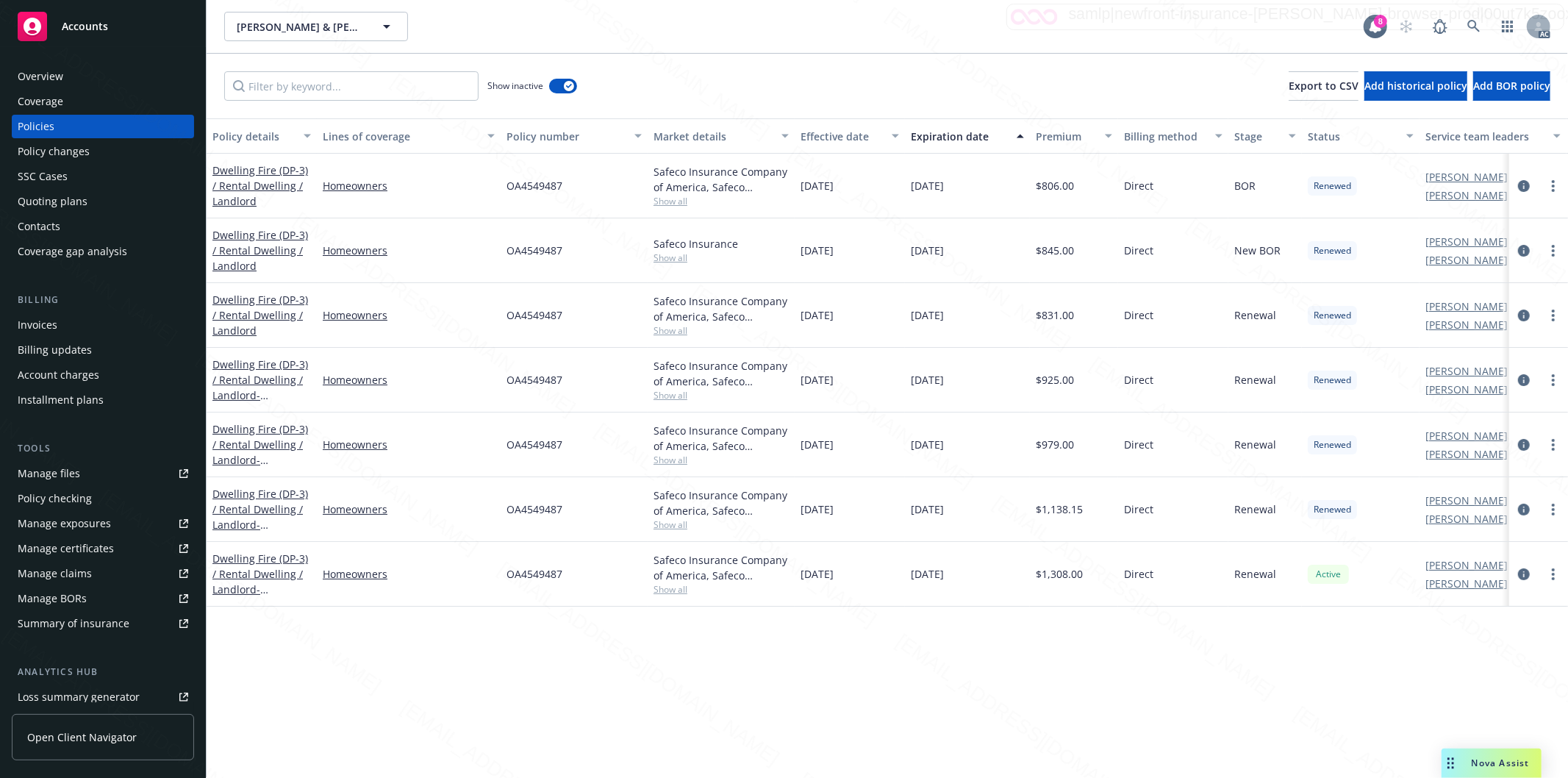
click at [868, 136] on div "Effective date" at bounding box center [841, 135] width 83 height 15
click at [255, 495] on link "Dwelling Fire (DP-3) / Rental Dwelling / Landlord - [STREET_ADDRESS]" at bounding box center [260, 516] width 96 height 60
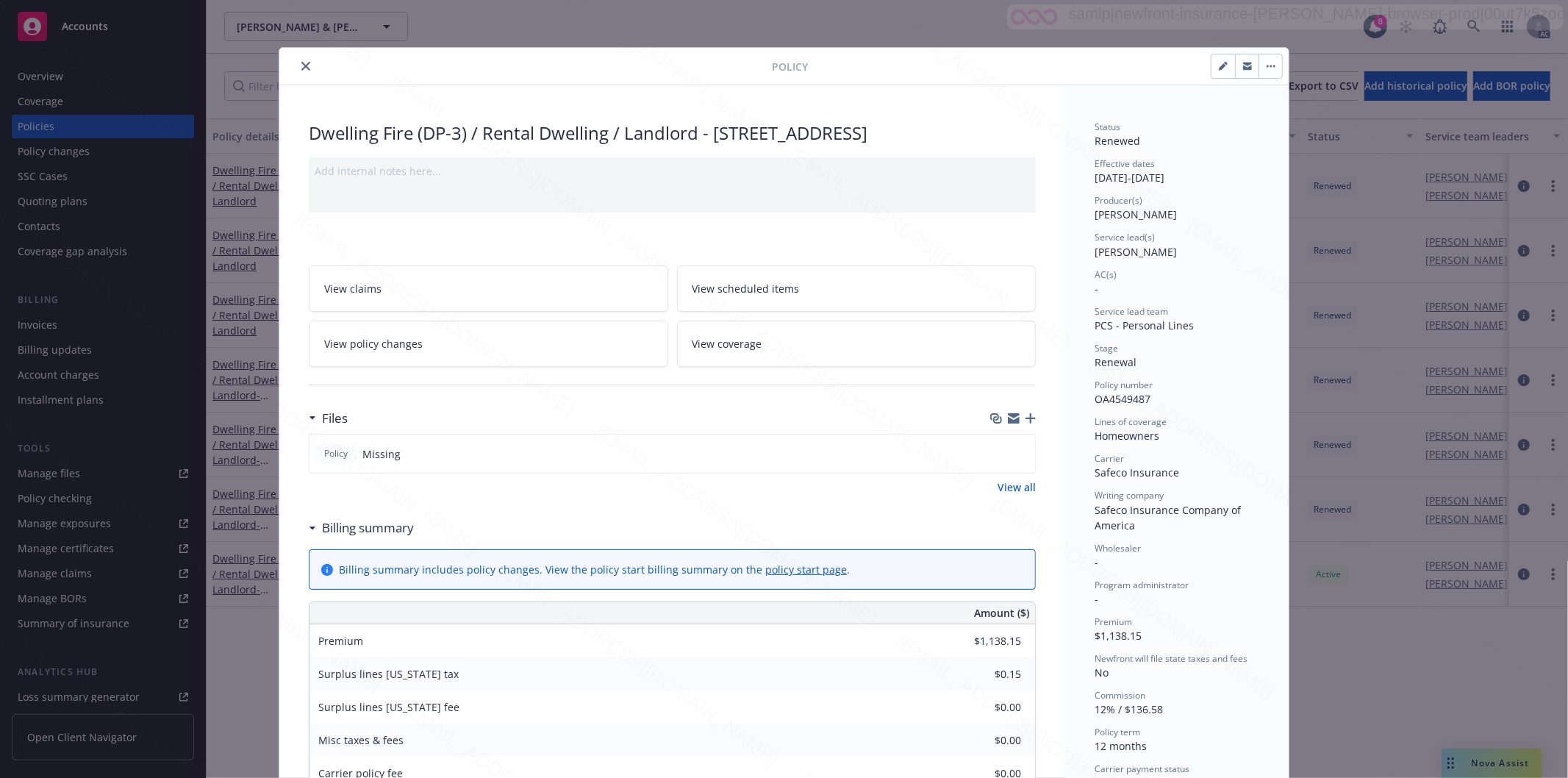
click at [868, 495] on link "View all" at bounding box center [1016, 486] width 38 height 15
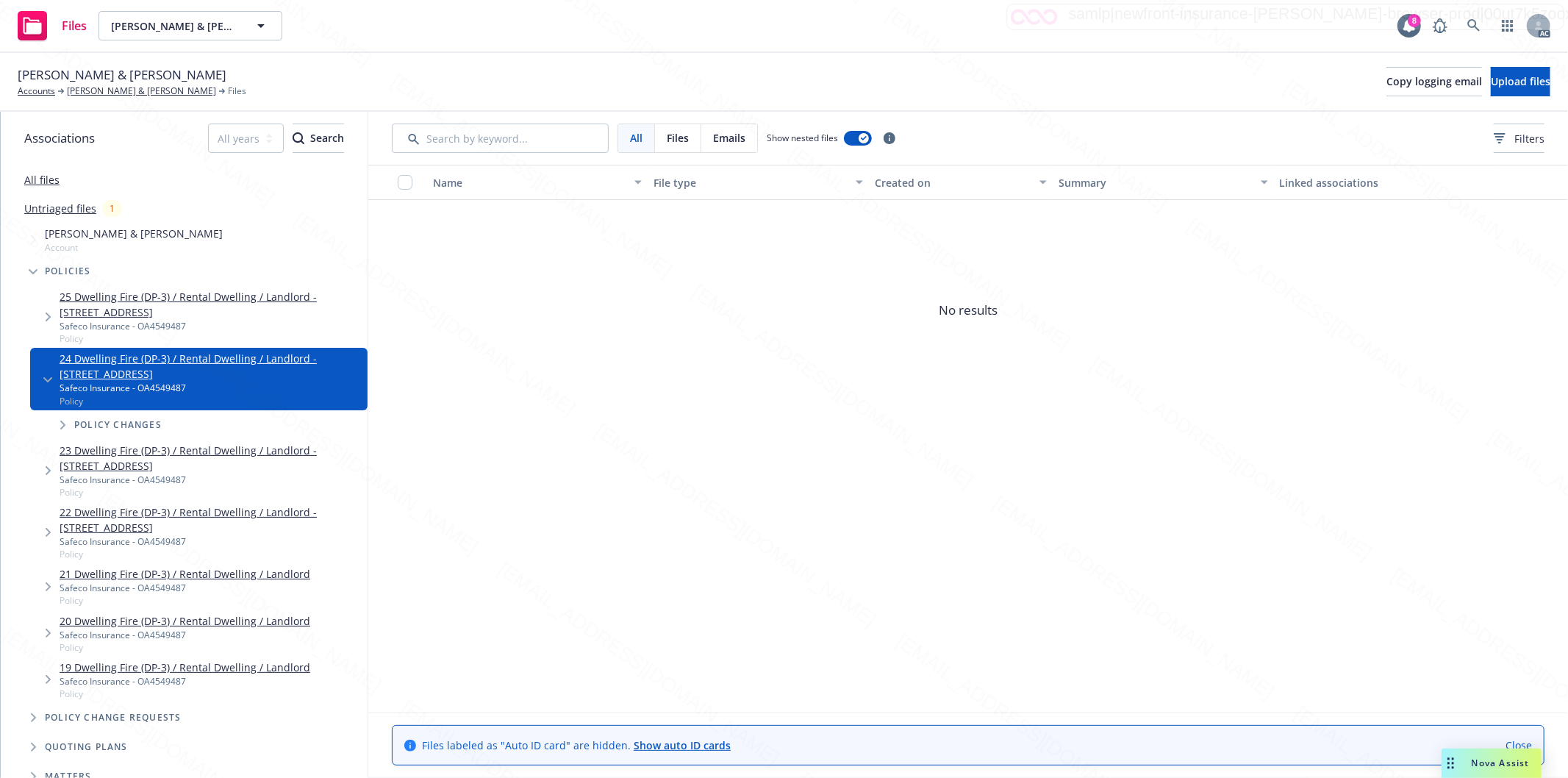
click at [120, 420] on span "Policy changes" at bounding box center [119, 424] width 88 height 9
click at [1474, 19] on icon at bounding box center [1473, 25] width 13 height 13
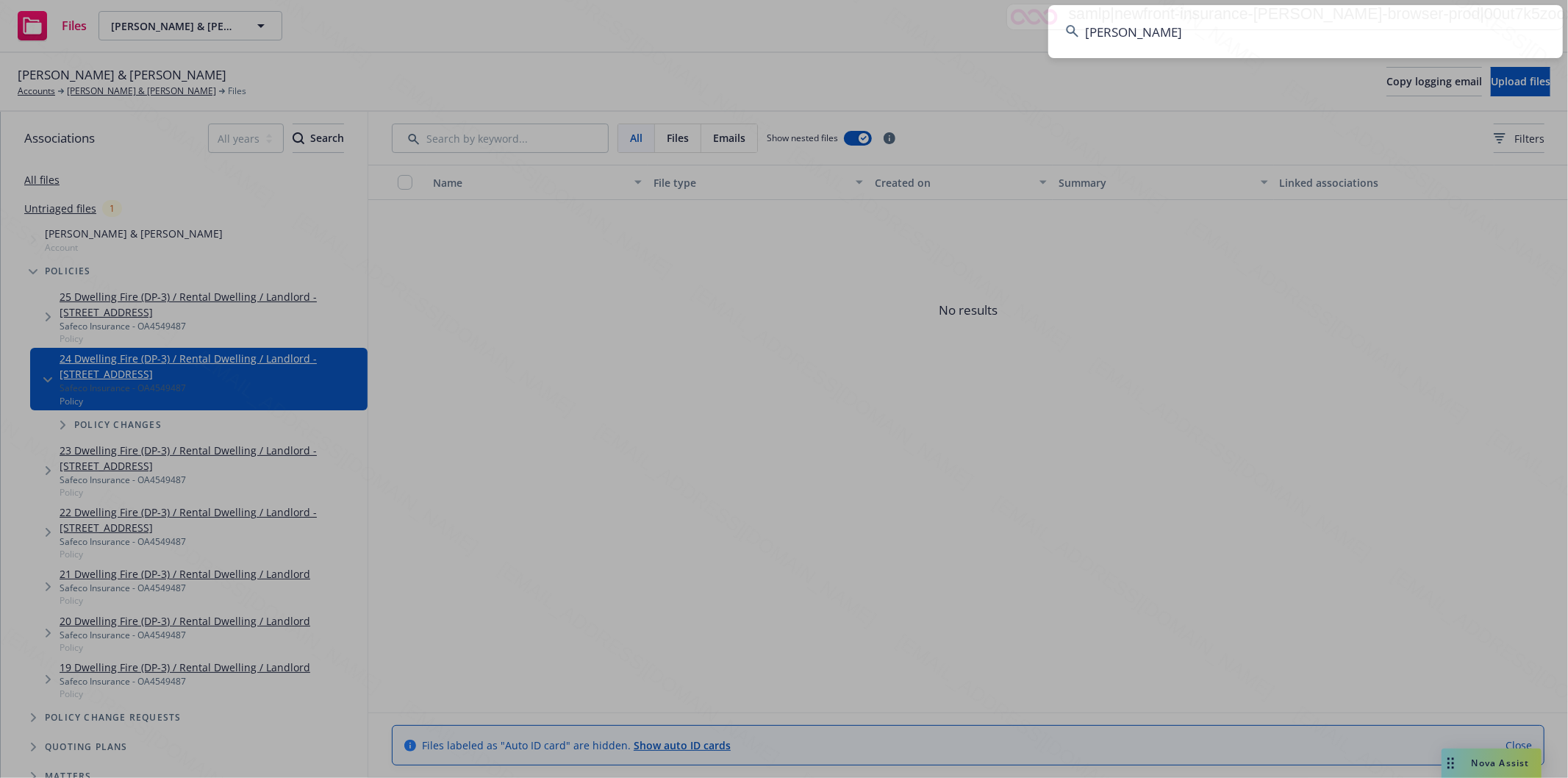
type input "Hanson, Gloria J"
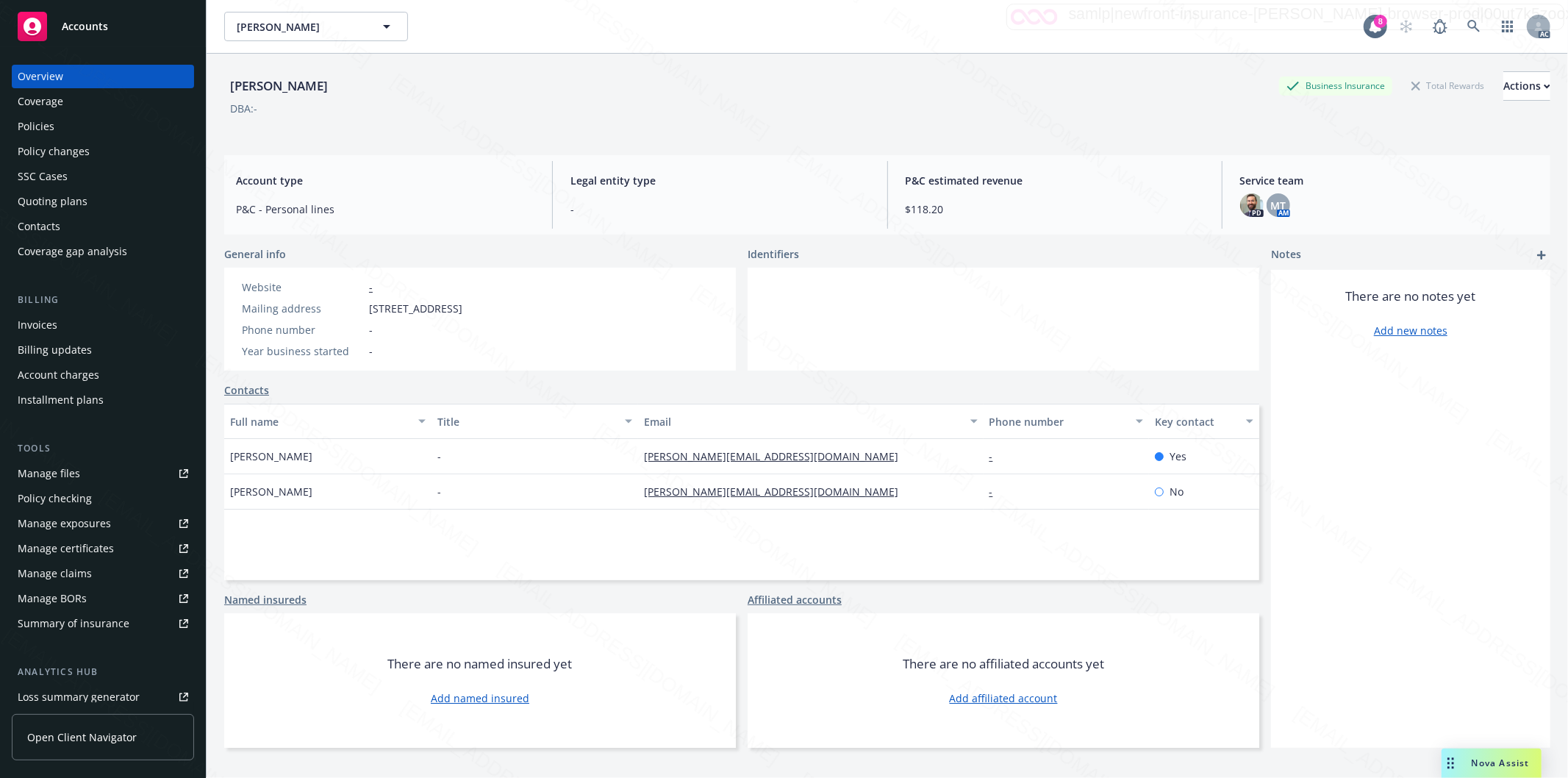
click at [30, 125] on div "Policies" at bounding box center [36, 127] width 37 height 24
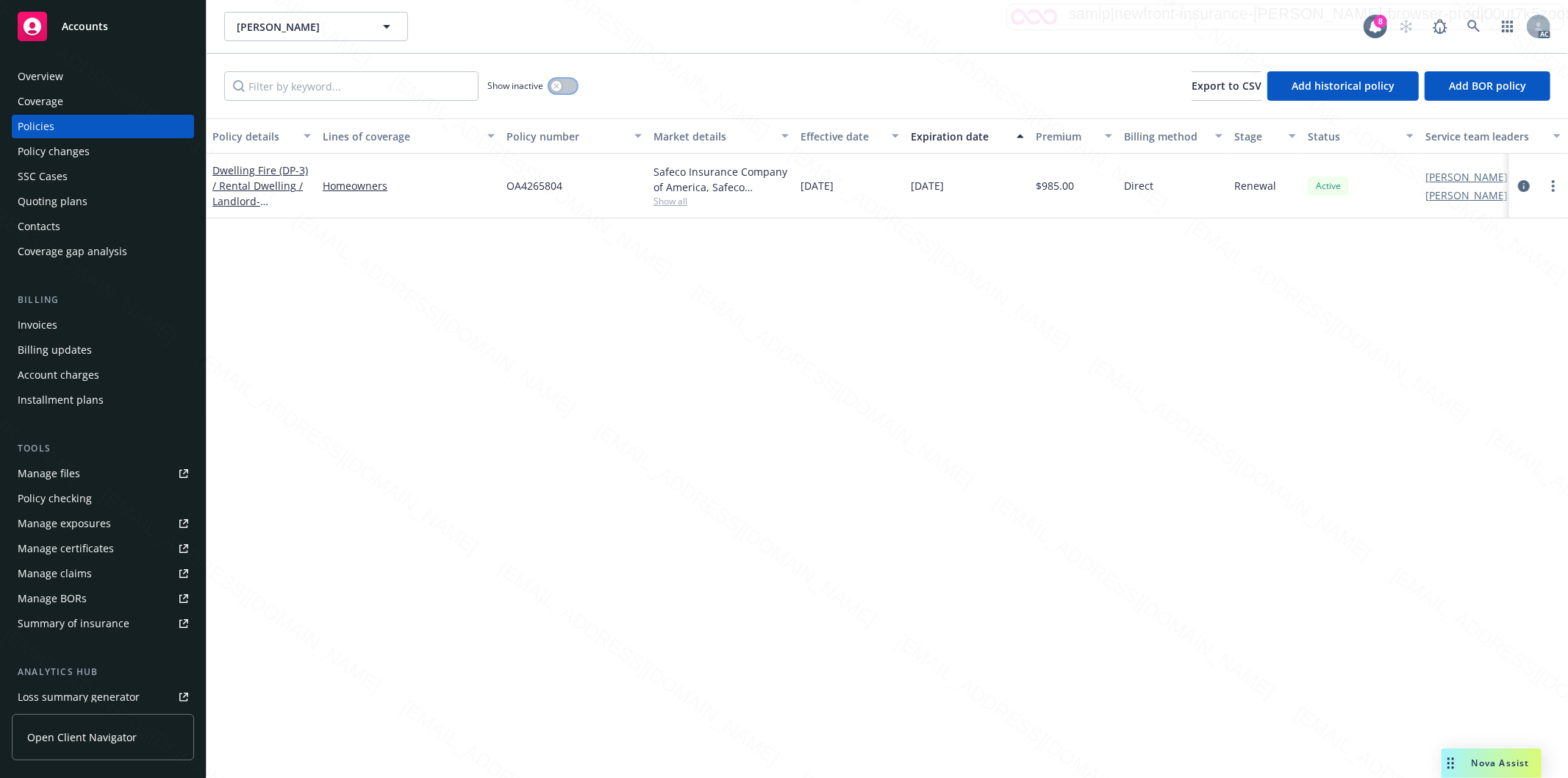
click at [571, 86] on button "button" at bounding box center [563, 86] width 28 height 15
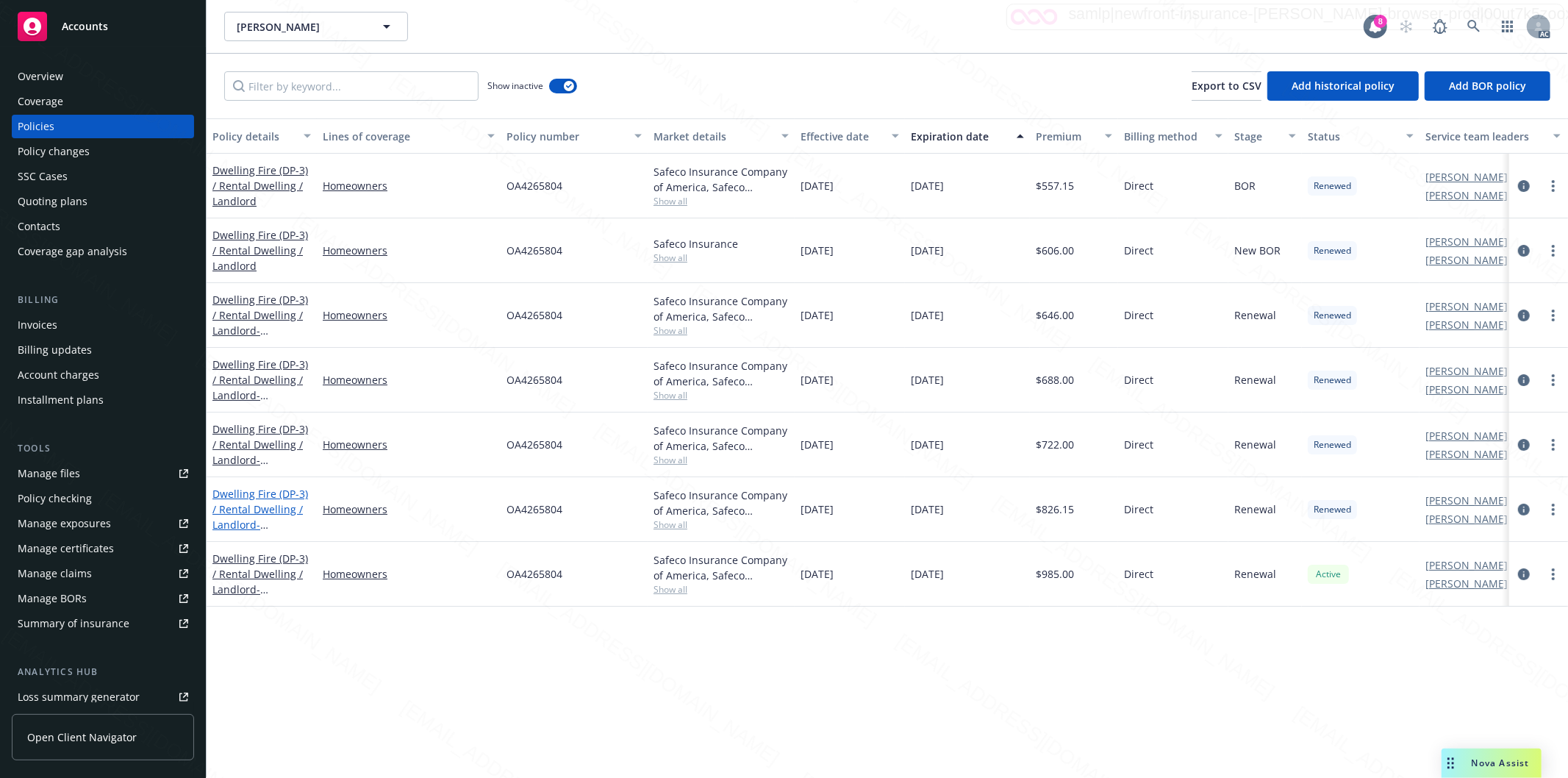
click at [230, 507] on link "Dwelling Fire (DP-3) / Rental Dwelling / Landlord - 13519 CLARK AVE BELLFLOWER,…" at bounding box center [260, 524] width 96 height 76
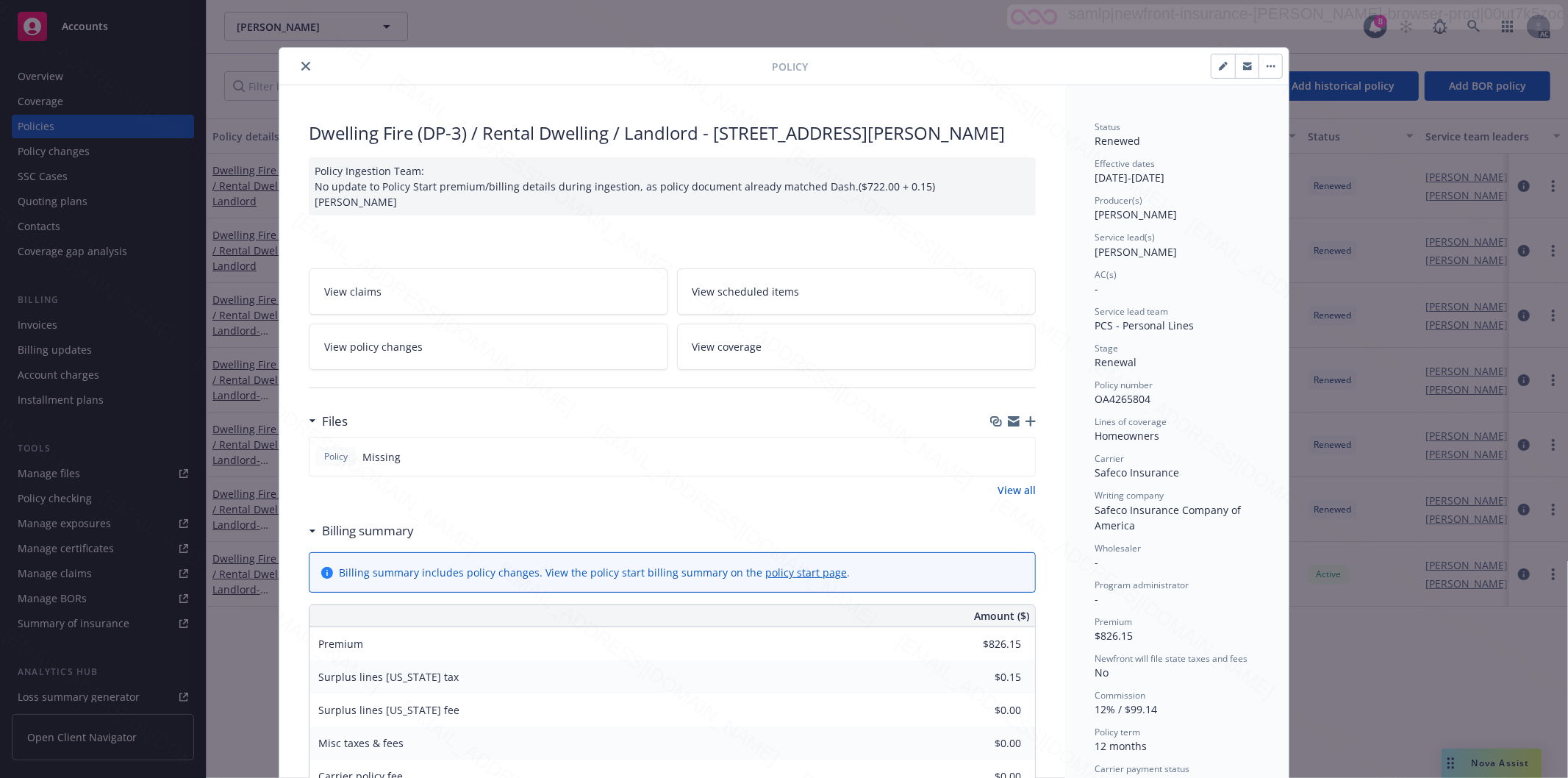
click at [301, 65] on icon "close" at bounding box center [305, 66] width 9 height 9
